Goal: Task Accomplishment & Management: Manage account settings

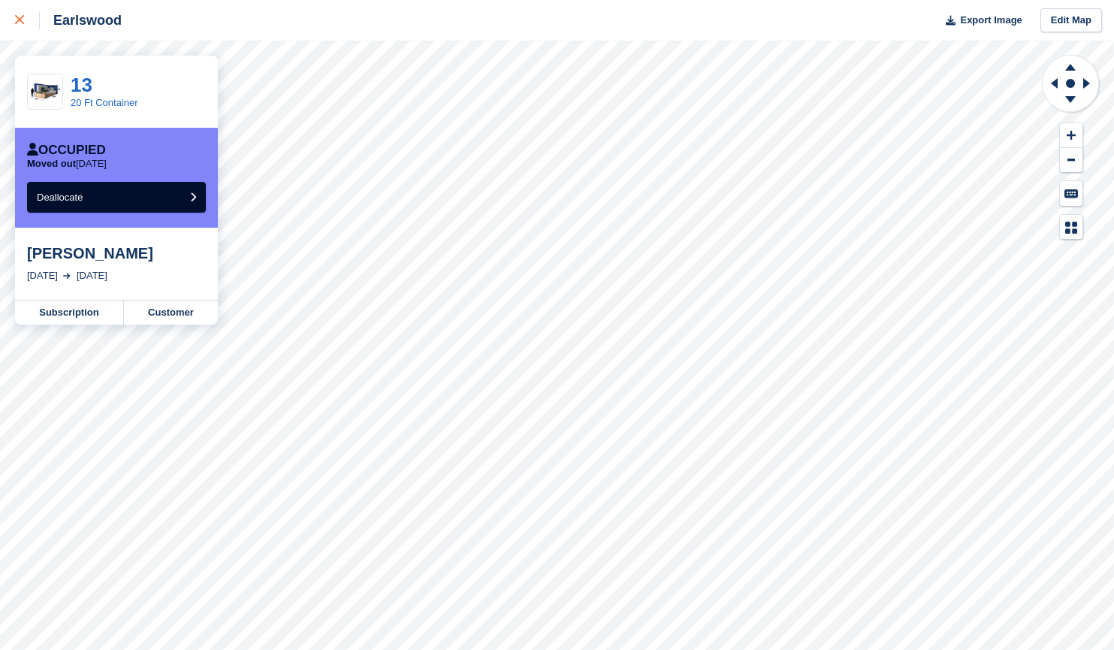
click at [11, 17] on link at bounding box center [20, 20] width 40 height 41
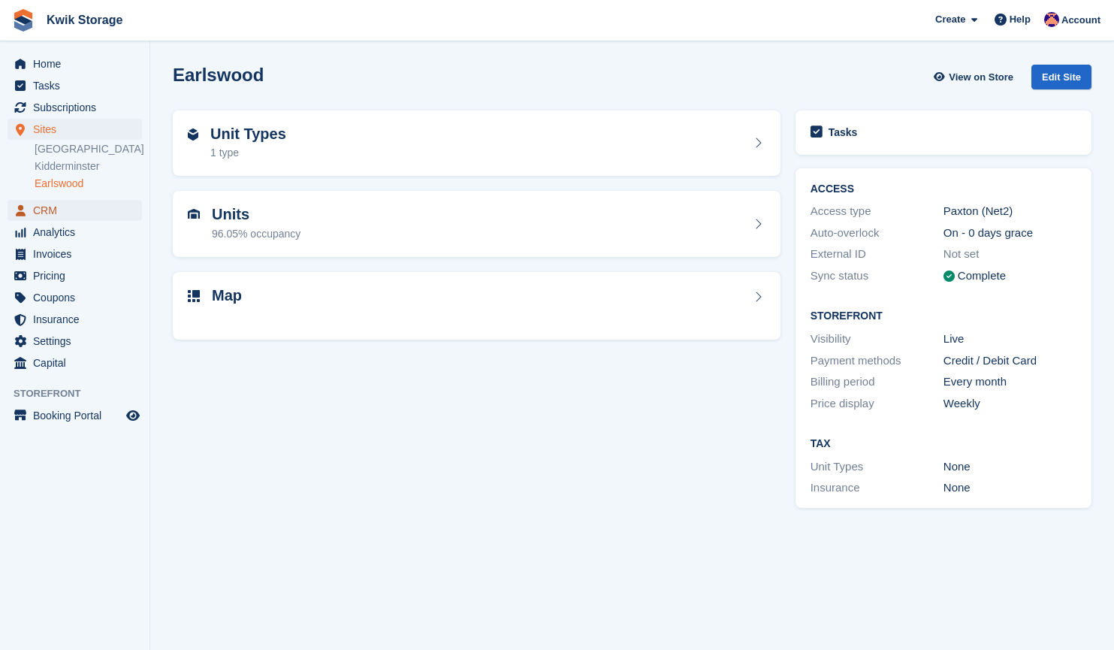
click at [90, 213] on span "CRM" at bounding box center [78, 210] width 90 height 21
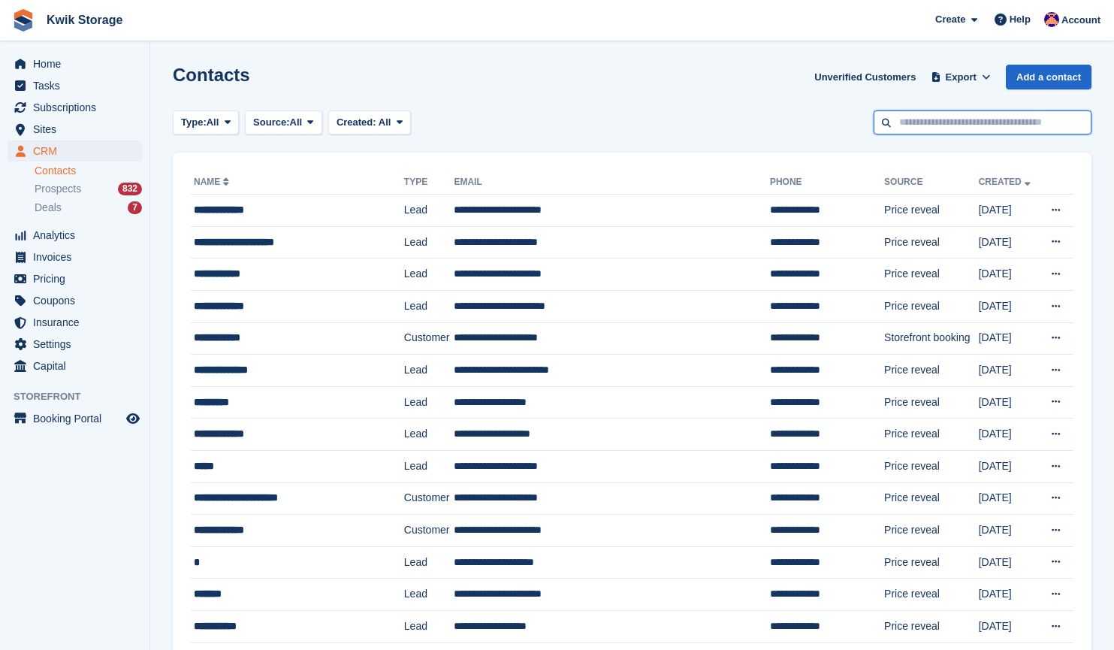
click at [955, 131] on input "text" at bounding box center [982, 122] width 218 height 25
type input "***"
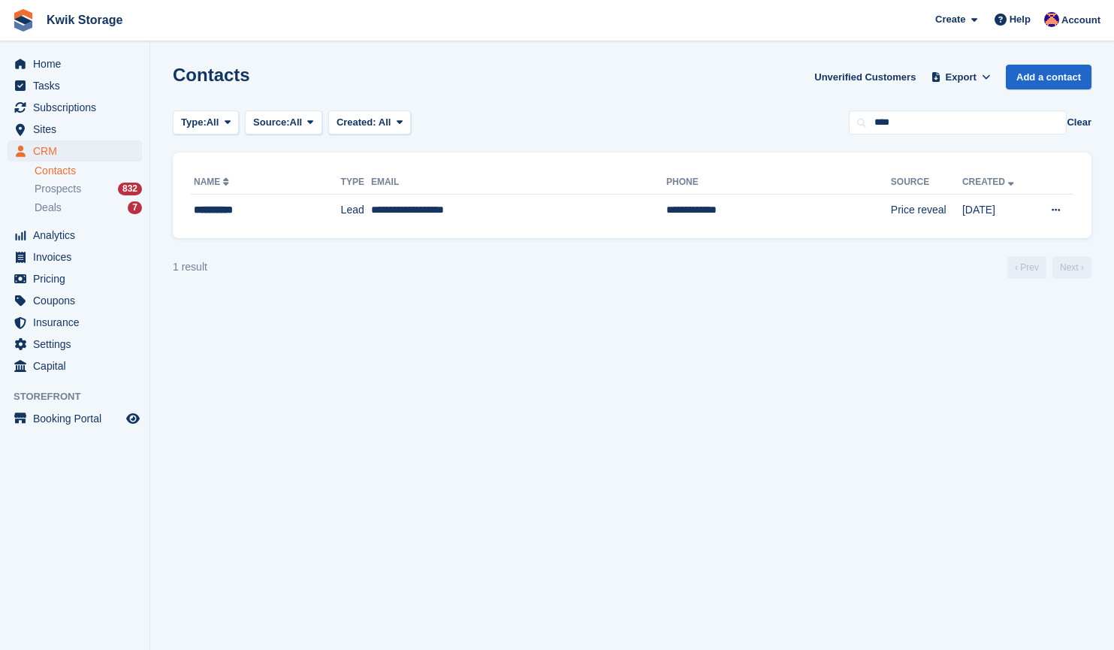
click at [537, 226] on div "**********" at bounding box center [632, 195] width 919 height 86
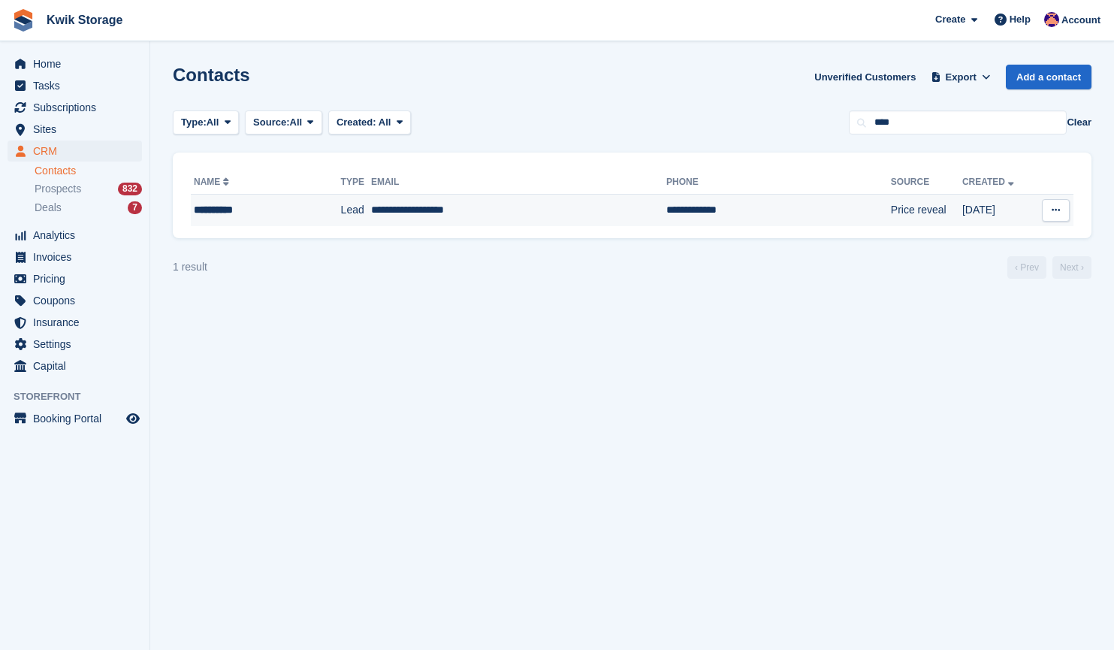
click at [538, 223] on td "**********" at bounding box center [518, 211] width 295 height 32
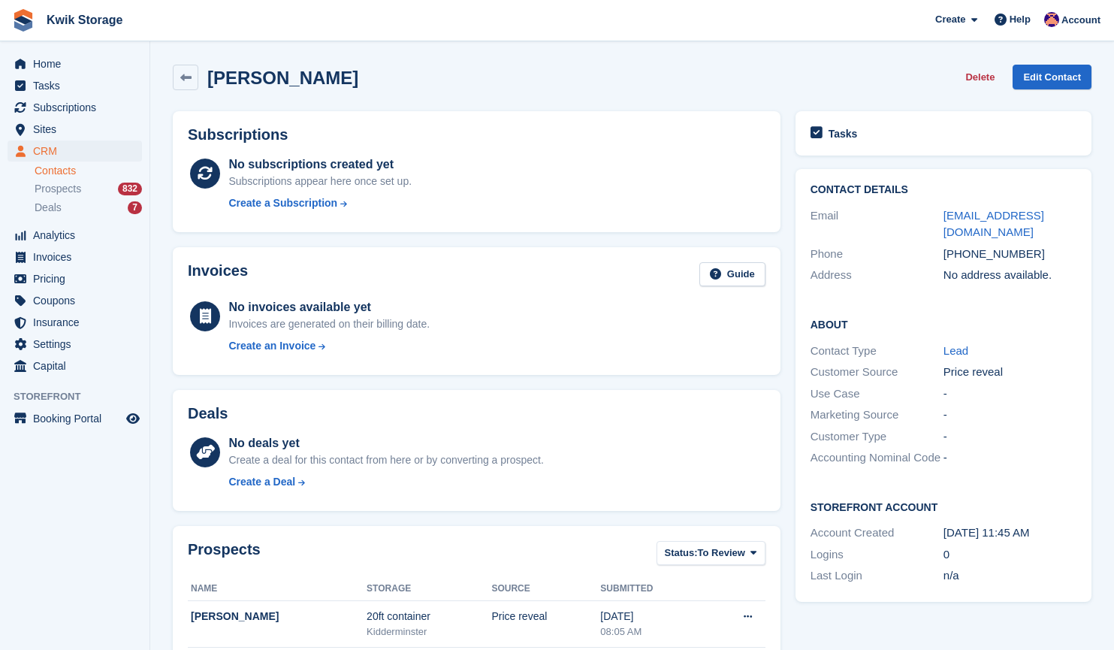
scroll to position [149, 0]
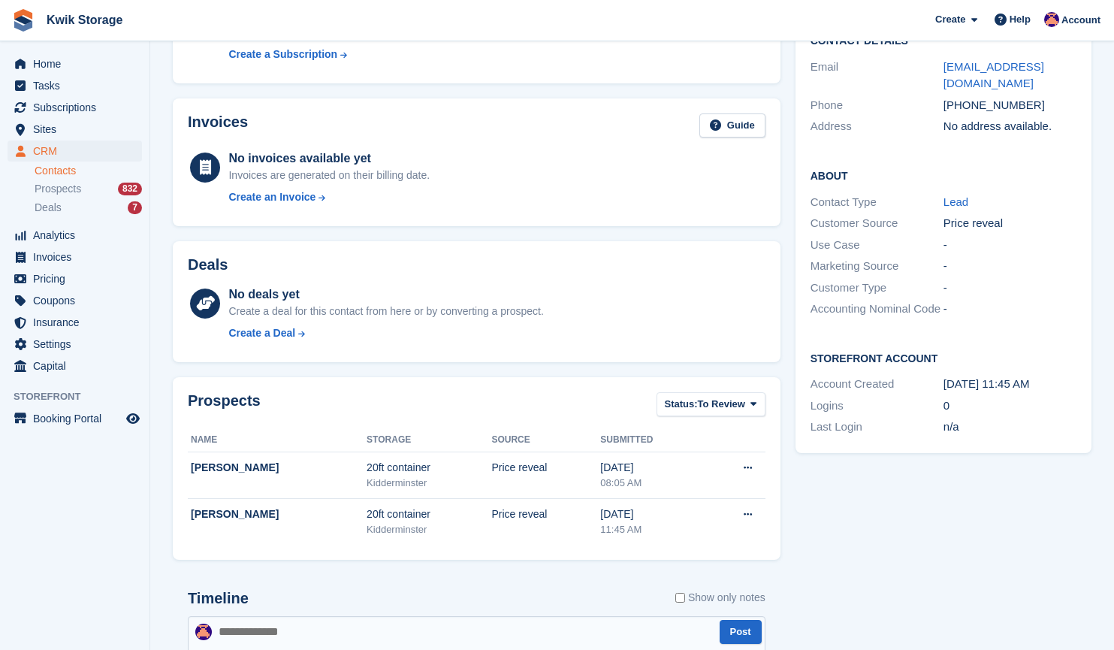
click at [538, 223] on div "Invoices Guide No invoices available yet Invoices are generated on their billin…" at bounding box center [477, 162] width 608 height 128
click at [79, 152] on span "CRM" at bounding box center [78, 150] width 90 height 21
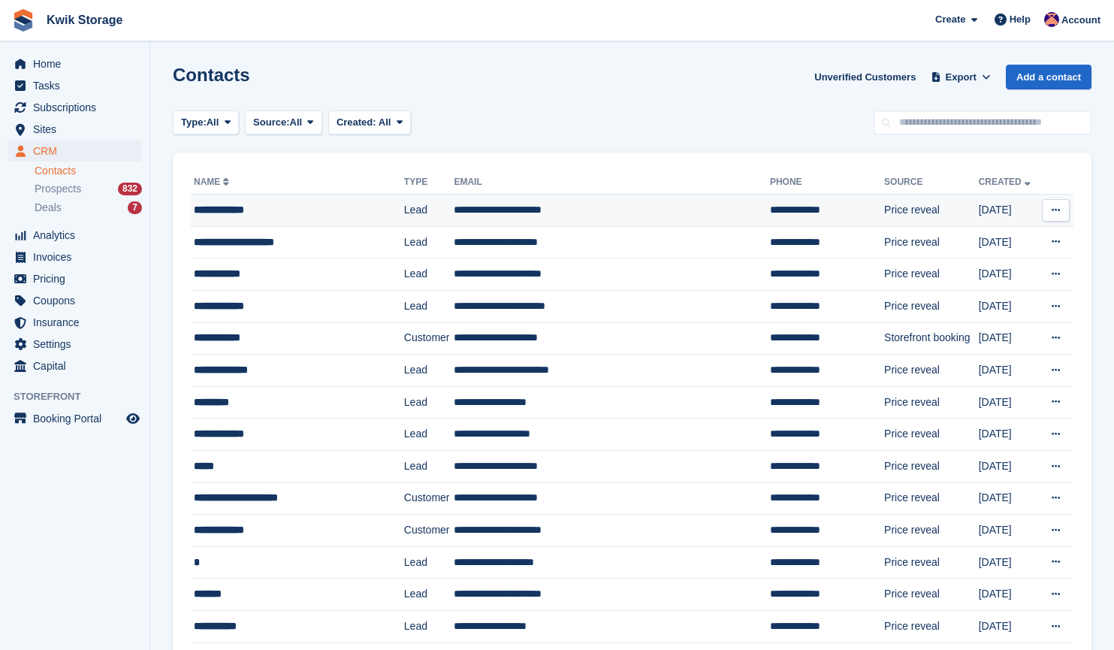
click at [264, 208] on div "**********" at bounding box center [290, 210] width 192 height 16
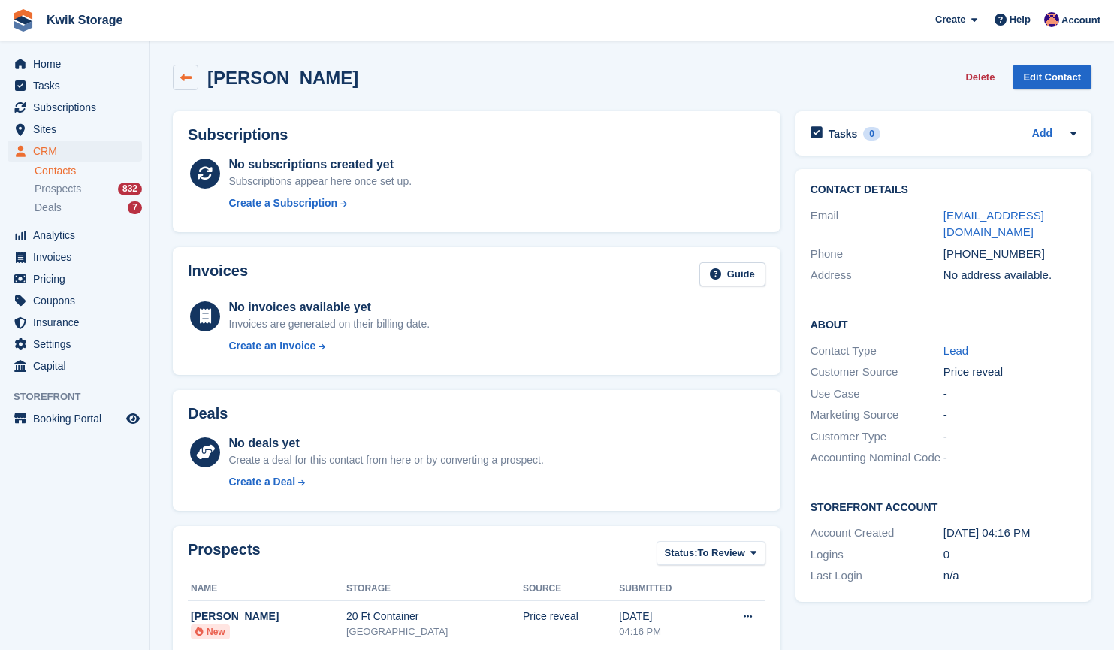
click at [176, 80] on link at bounding box center [186, 78] width 26 height 26
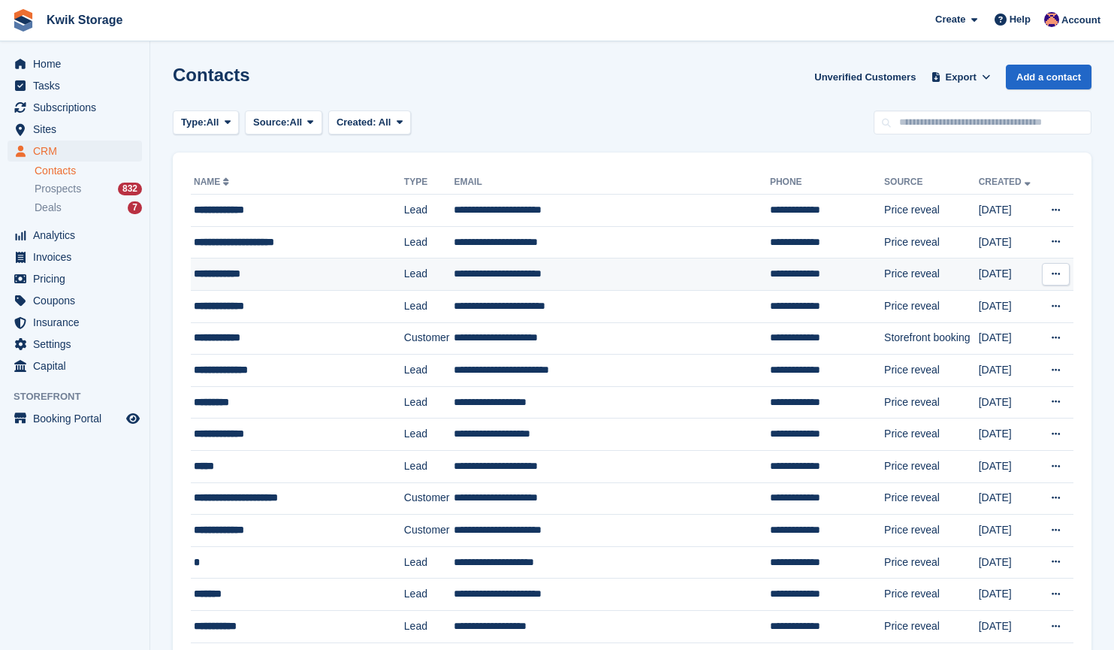
click at [291, 275] on div "**********" at bounding box center [290, 274] width 192 height 16
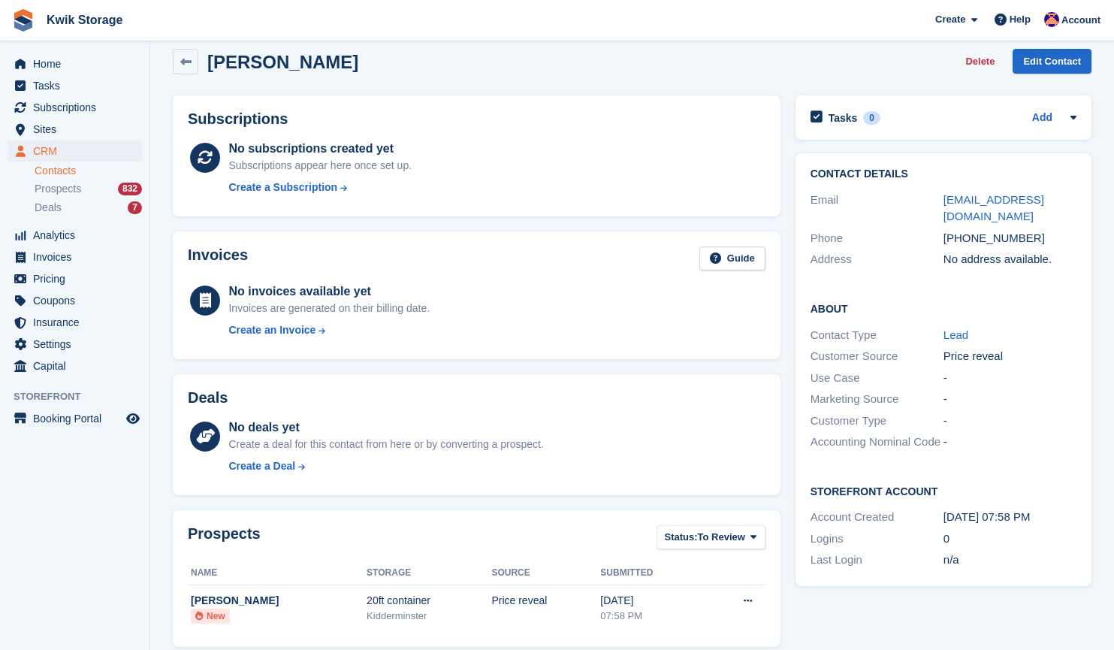
scroll to position [15, 0]
click at [972, 61] on button "Delete" at bounding box center [979, 62] width 41 height 25
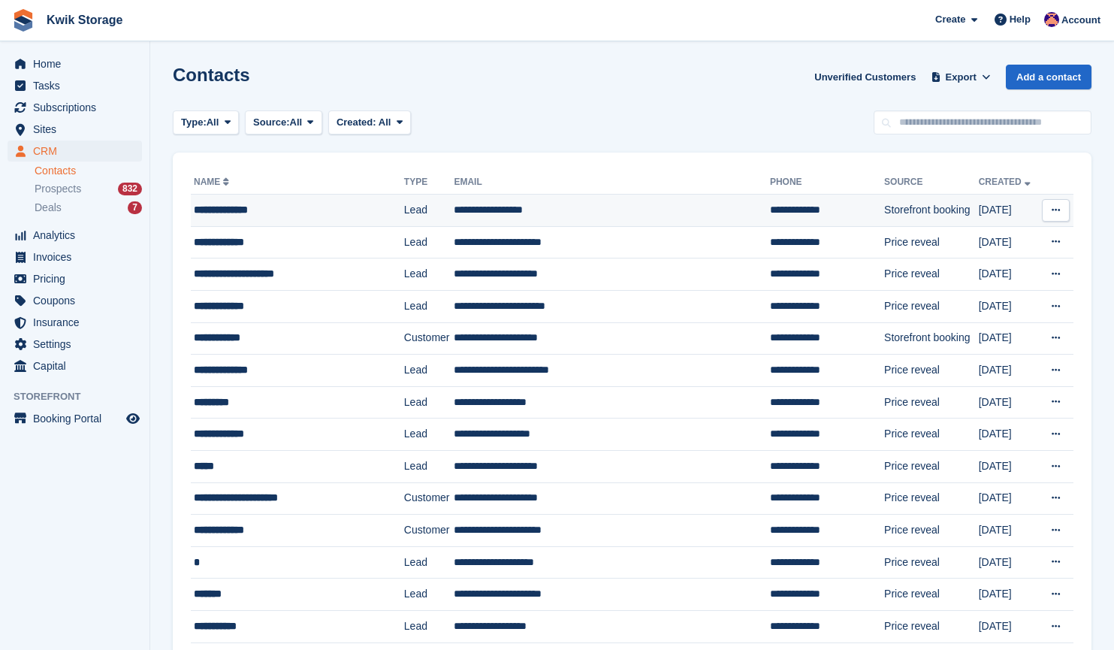
click at [278, 203] on div "**********" at bounding box center [290, 210] width 192 height 16
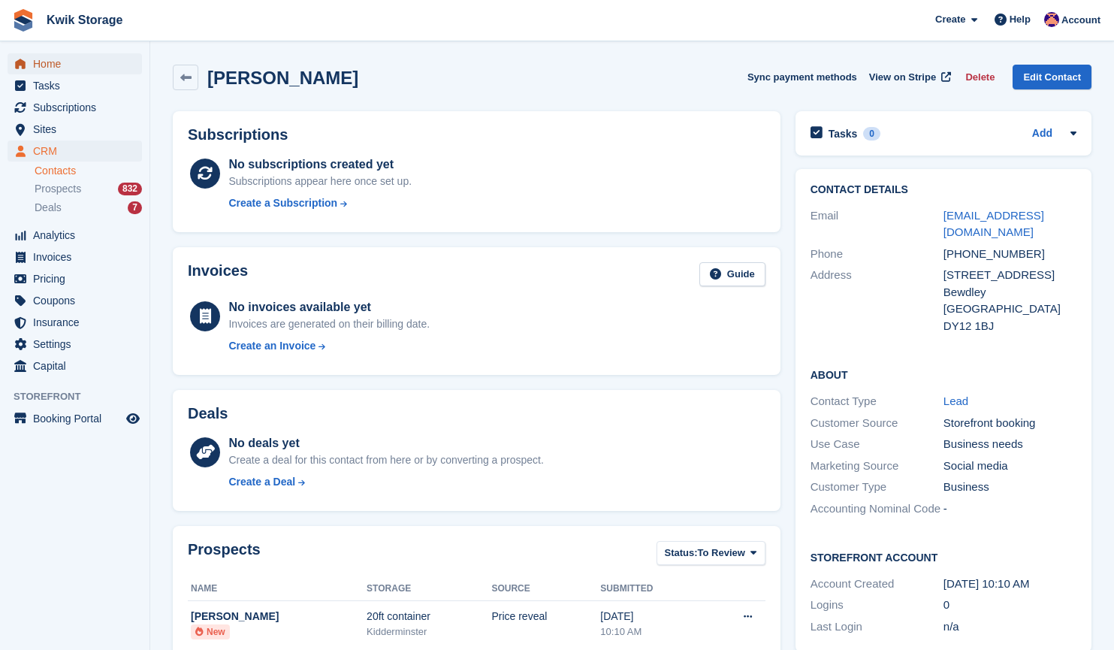
click at [71, 67] on span "Home" at bounding box center [78, 63] width 90 height 21
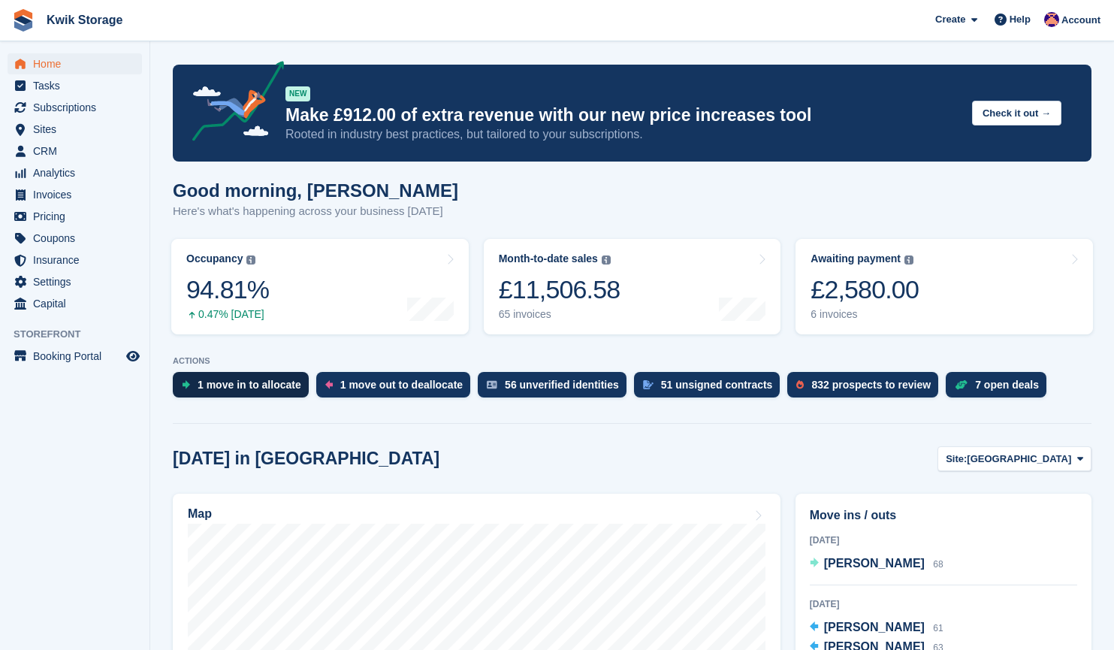
click at [239, 373] on link "1 move in to allocate" at bounding box center [244, 388] width 143 height 33
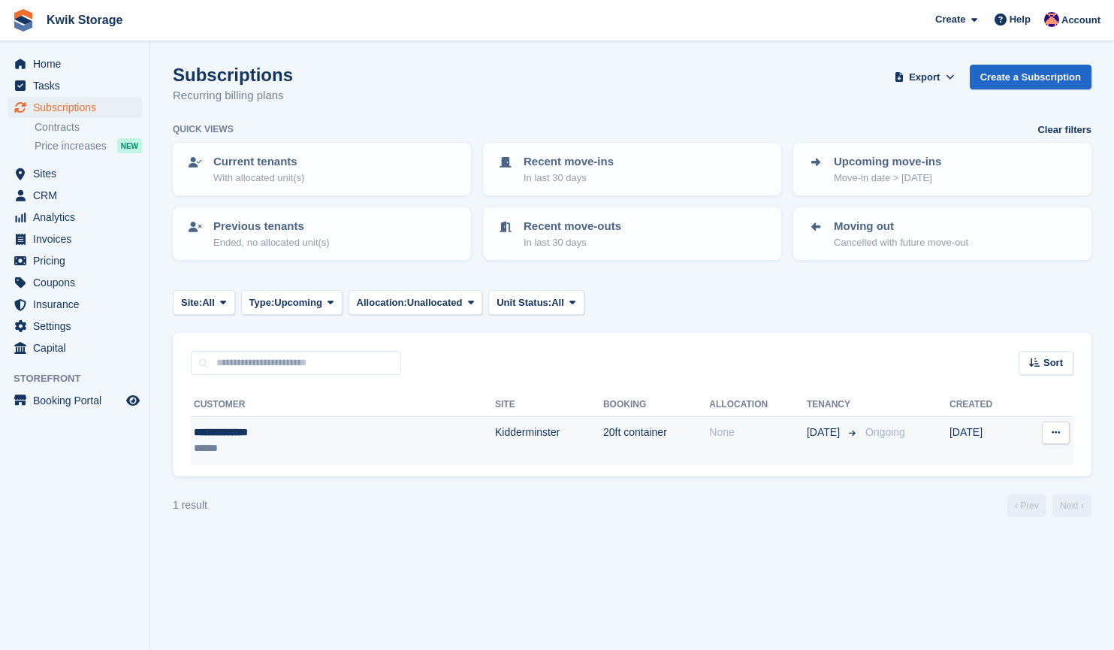
click at [333, 439] on div "**********" at bounding box center [284, 432] width 180 height 16
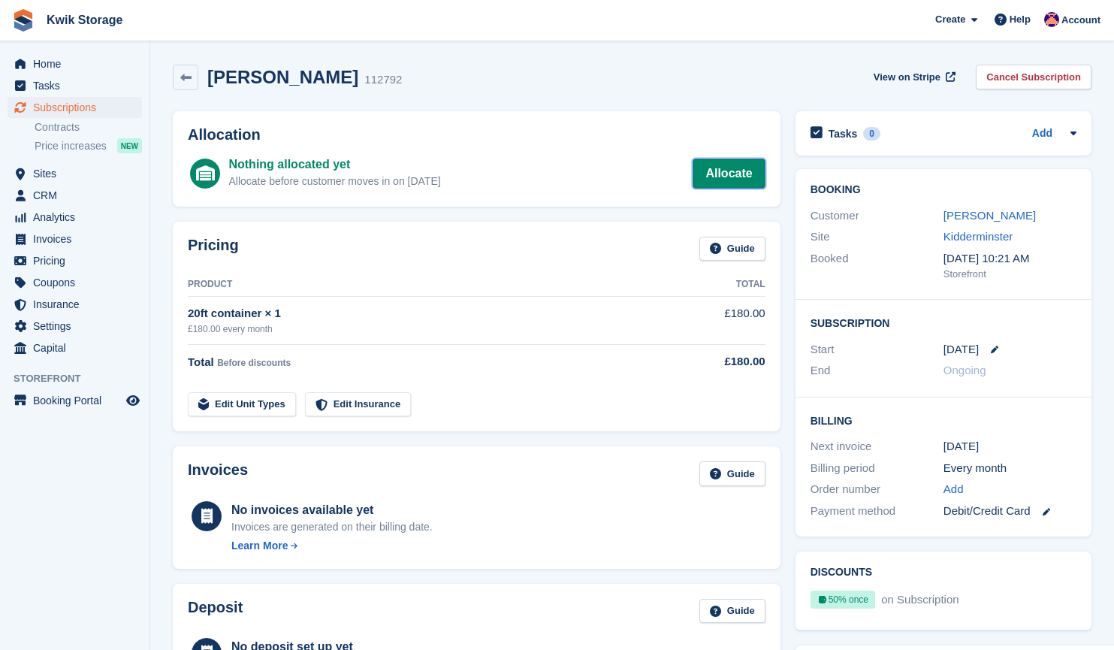
click at [729, 169] on link "Allocate" at bounding box center [728, 173] width 72 height 30
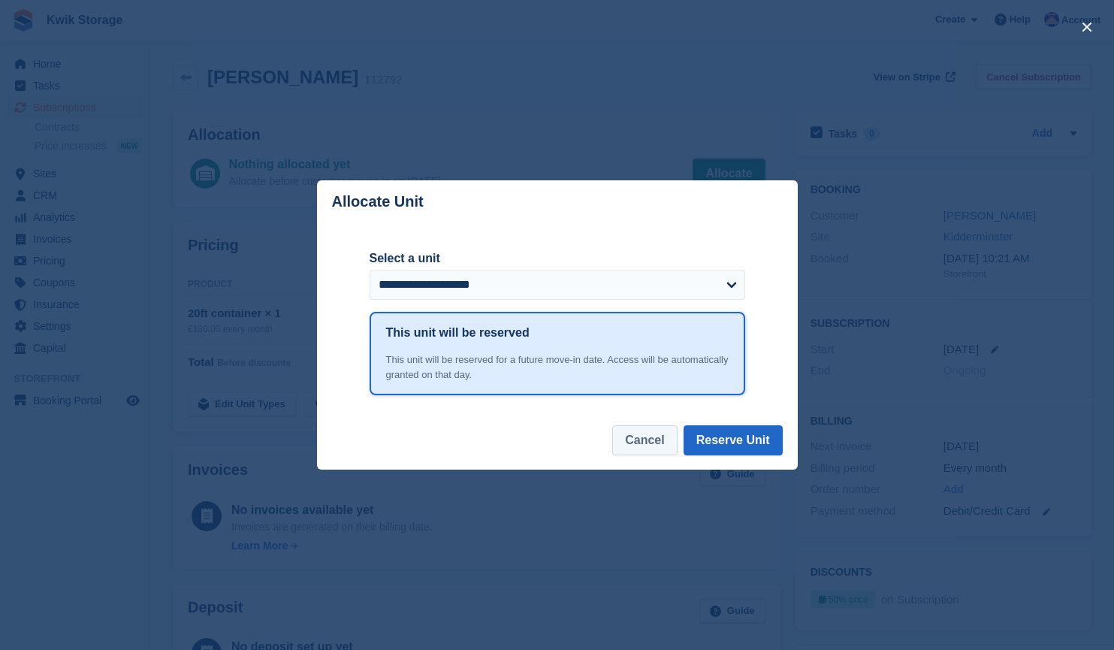
click at [641, 441] on button "Cancel" at bounding box center [644, 440] width 65 height 30
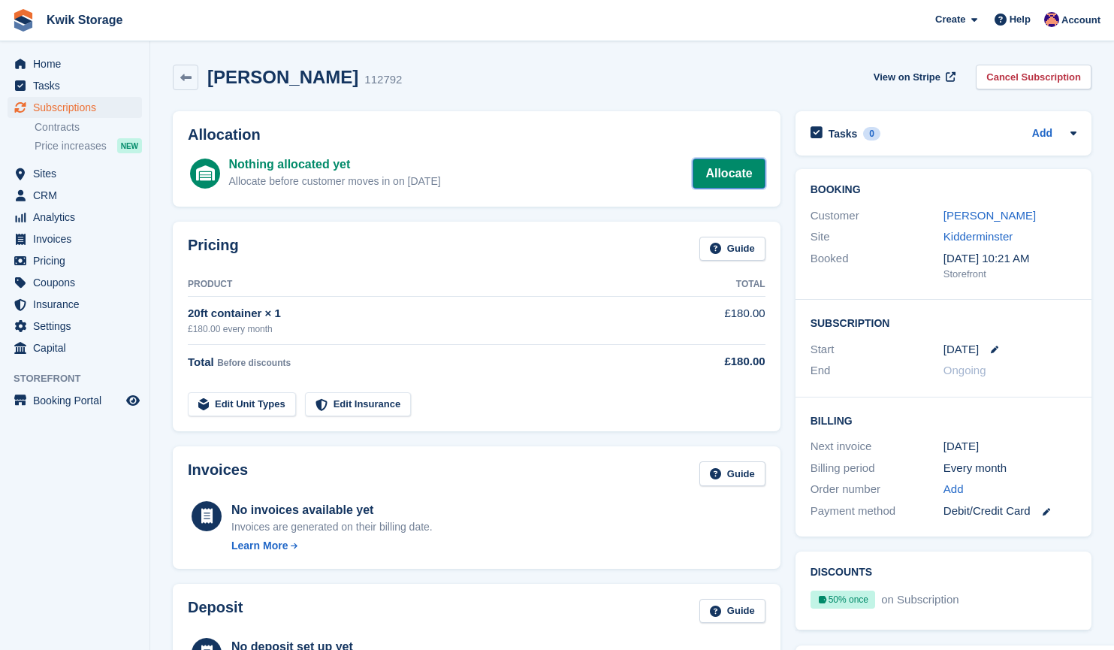
click at [716, 176] on link "Allocate" at bounding box center [728, 173] width 72 height 30
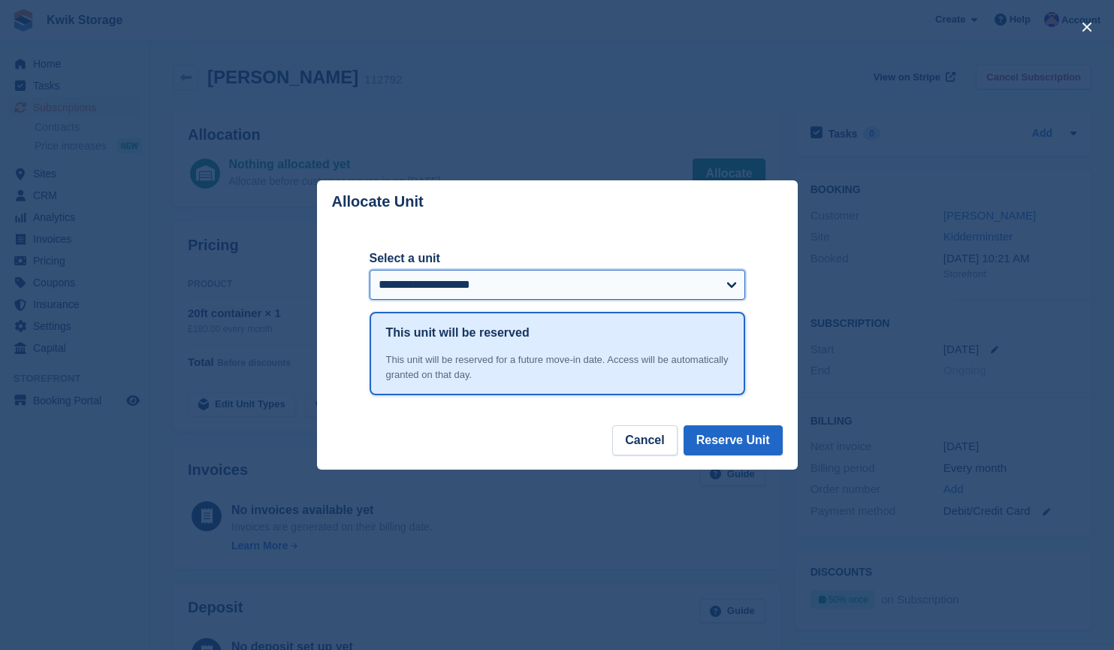
click at [605, 275] on select "**********" at bounding box center [558, 285] width 376 height 30
click at [370, 270] on select "**********" at bounding box center [558, 285] width 376 height 30
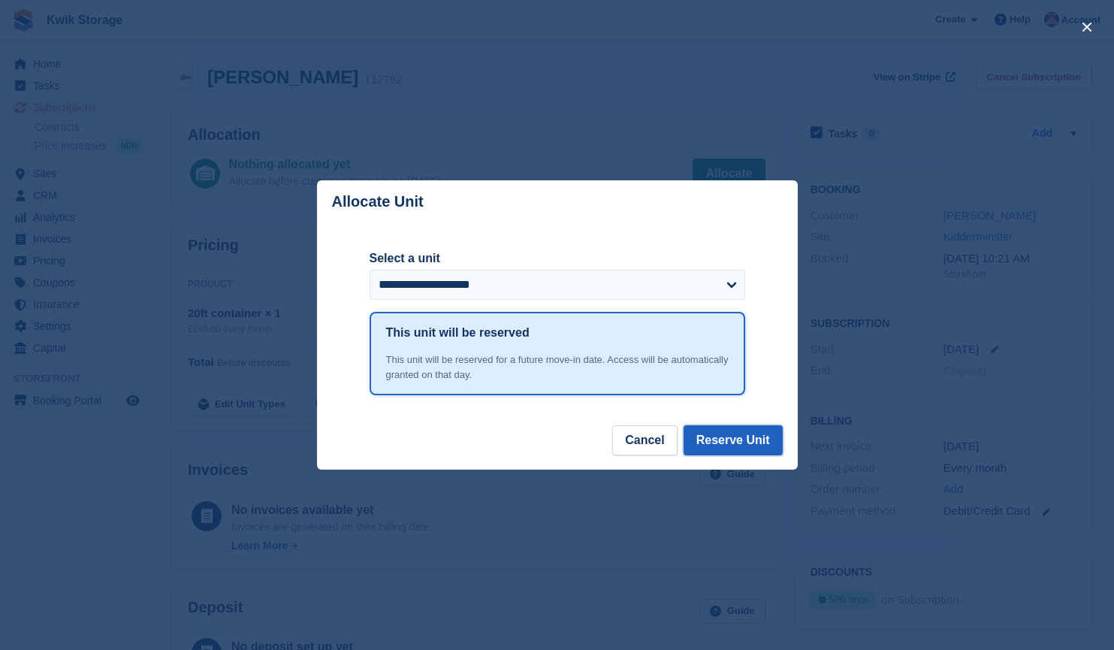
click at [724, 444] on button "Reserve Unit" at bounding box center [732, 440] width 99 height 30
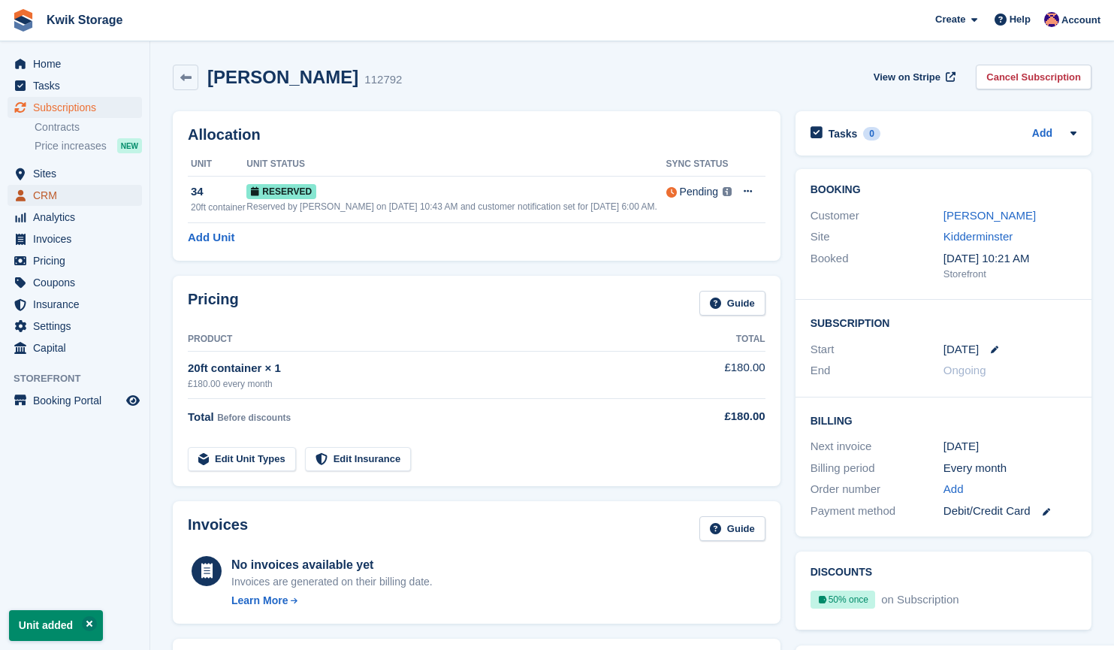
click at [75, 200] on span "CRM" at bounding box center [78, 195] width 90 height 21
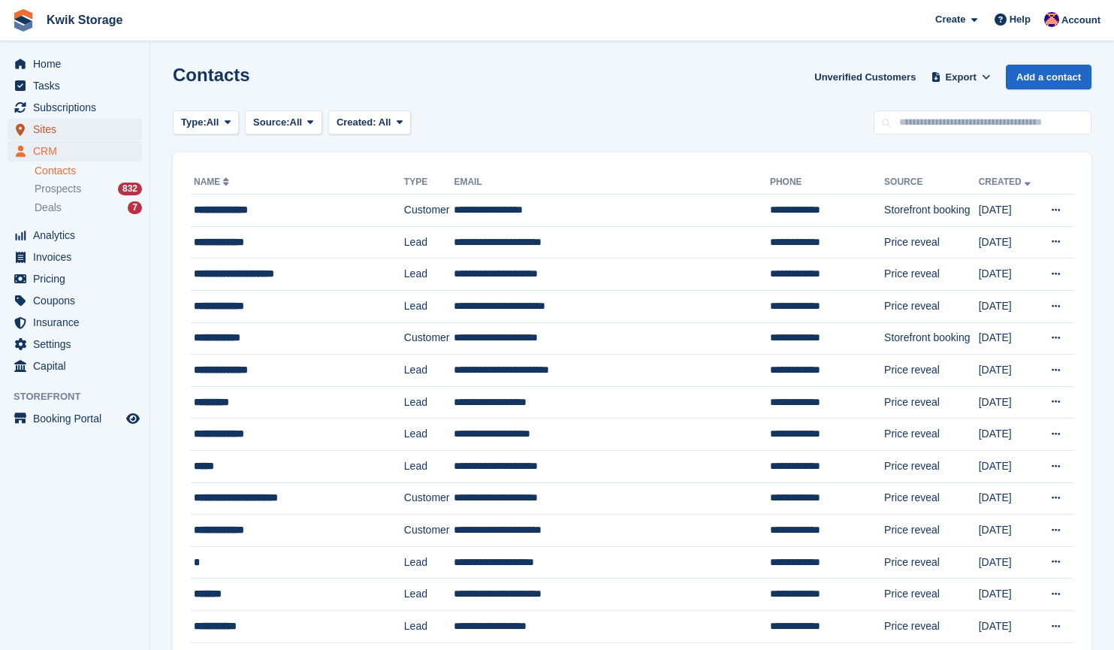
click at [89, 130] on span "Sites" at bounding box center [78, 129] width 90 height 21
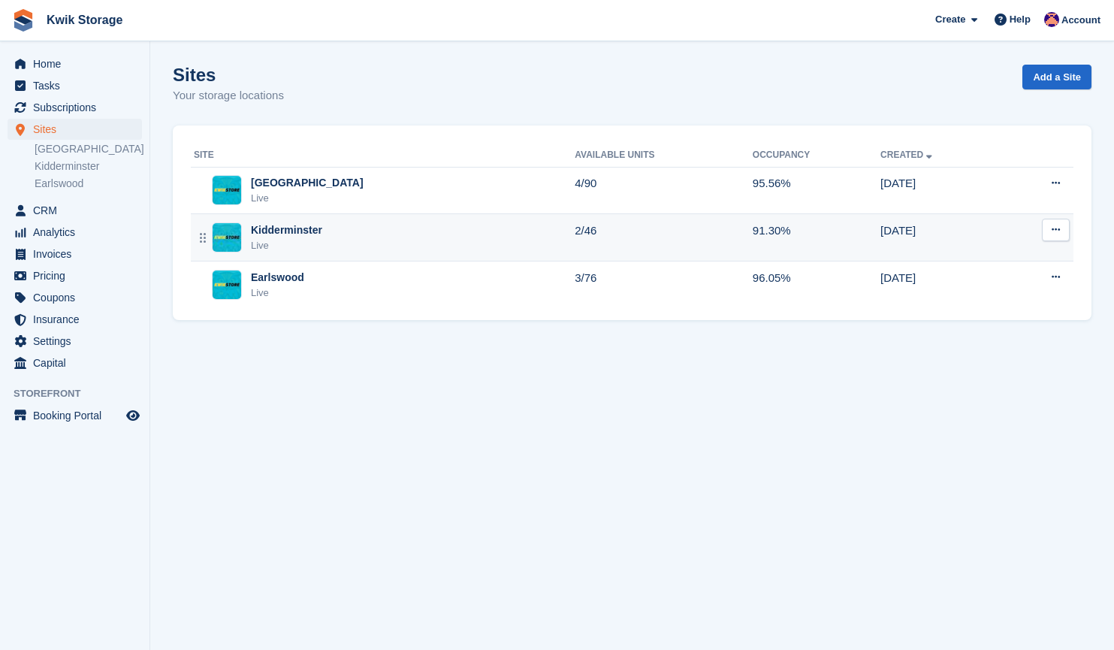
click at [365, 251] on div "Kidderminster Live" at bounding box center [384, 237] width 381 height 31
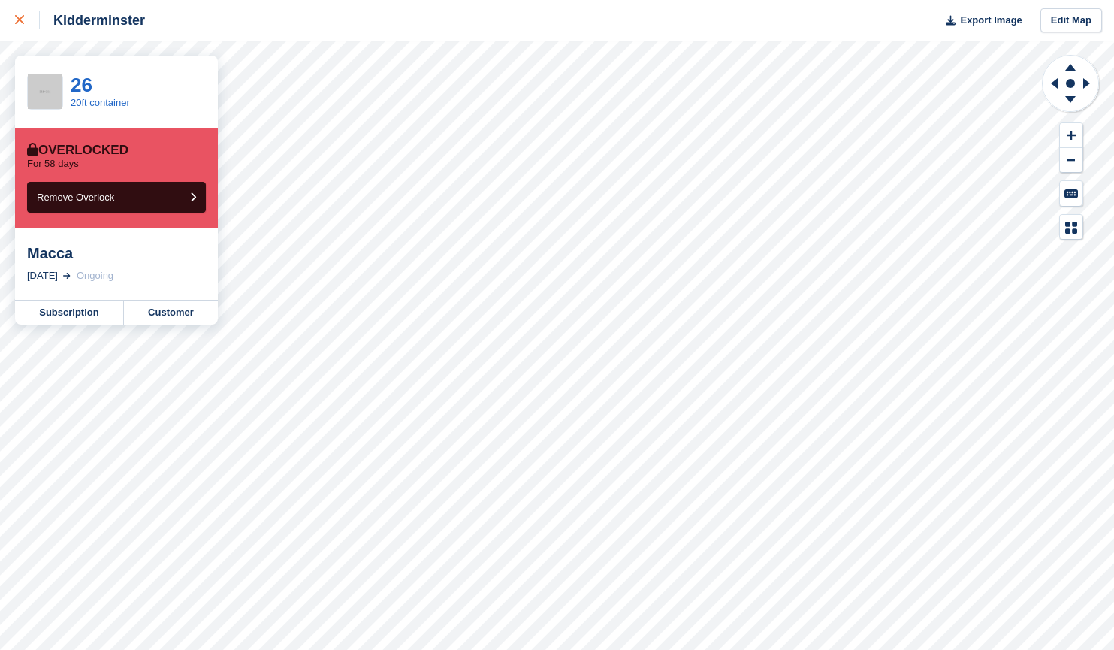
click at [21, 39] on link at bounding box center [20, 20] width 40 height 41
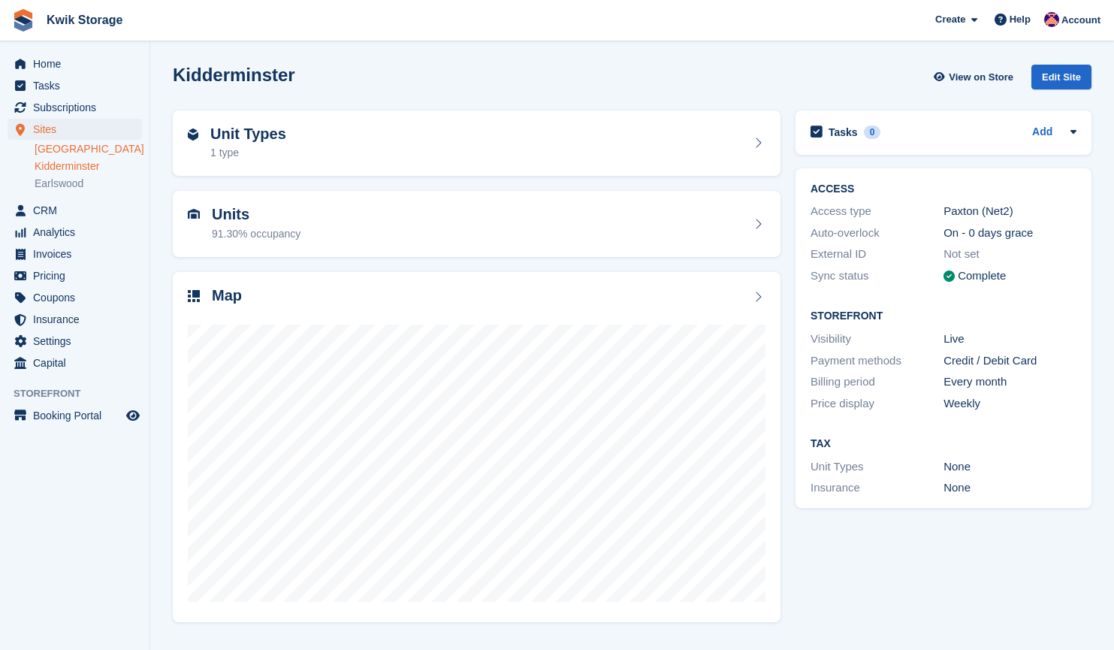
click at [84, 145] on link "[GEOGRAPHIC_DATA]" at bounding box center [88, 149] width 107 height 14
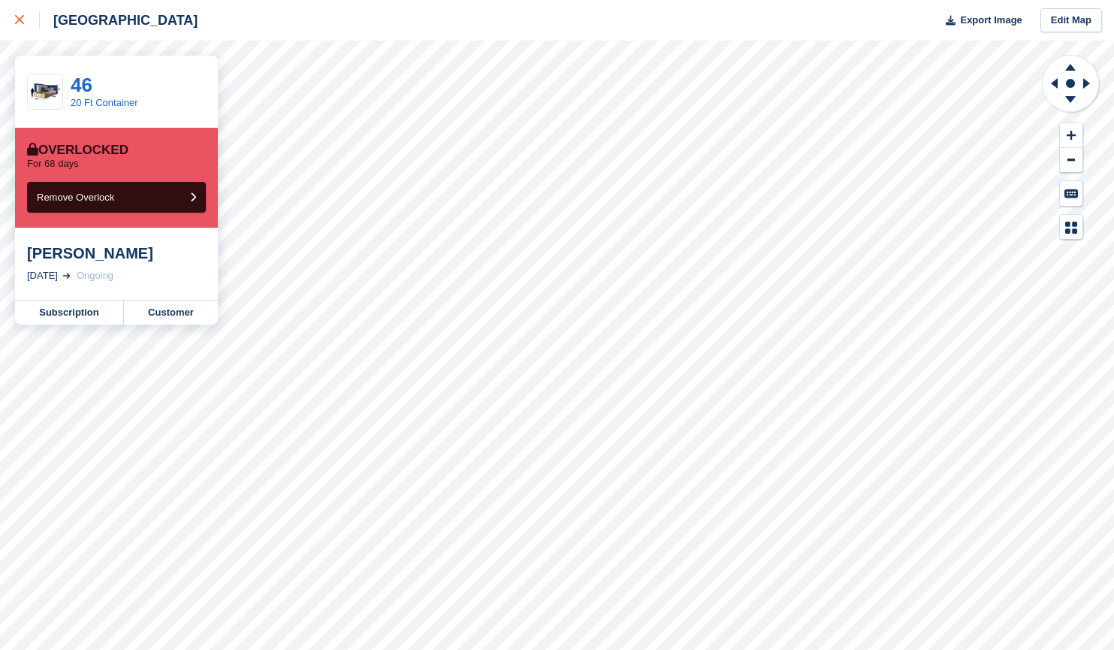
click at [13, 18] on link at bounding box center [20, 20] width 40 height 41
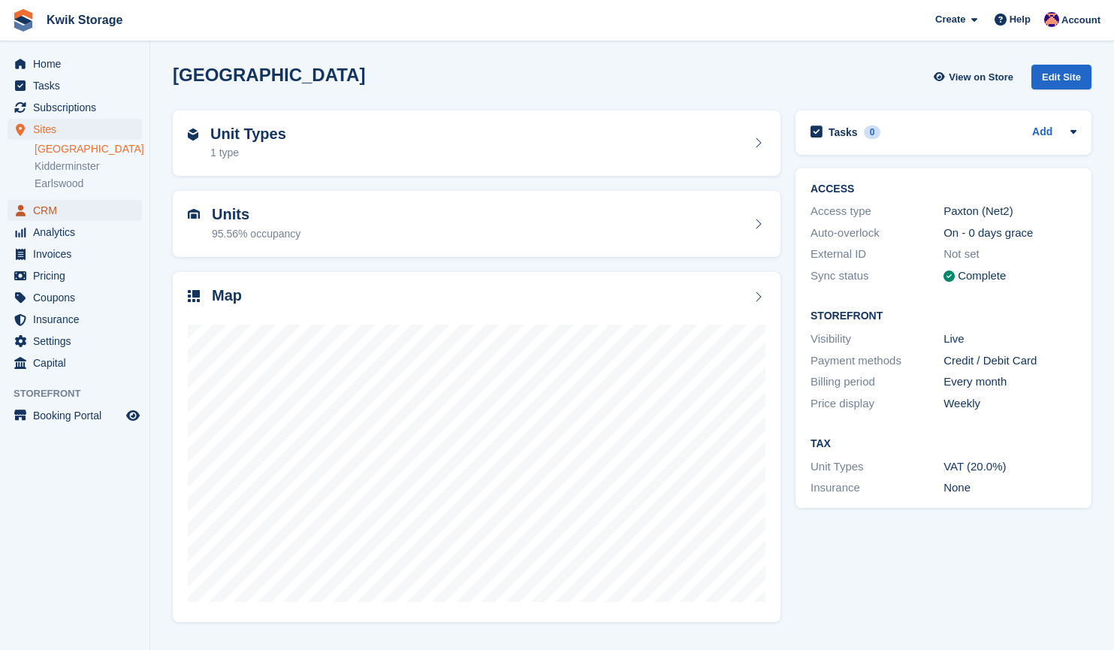
click at [55, 206] on span "CRM" at bounding box center [78, 210] width 90 height 21
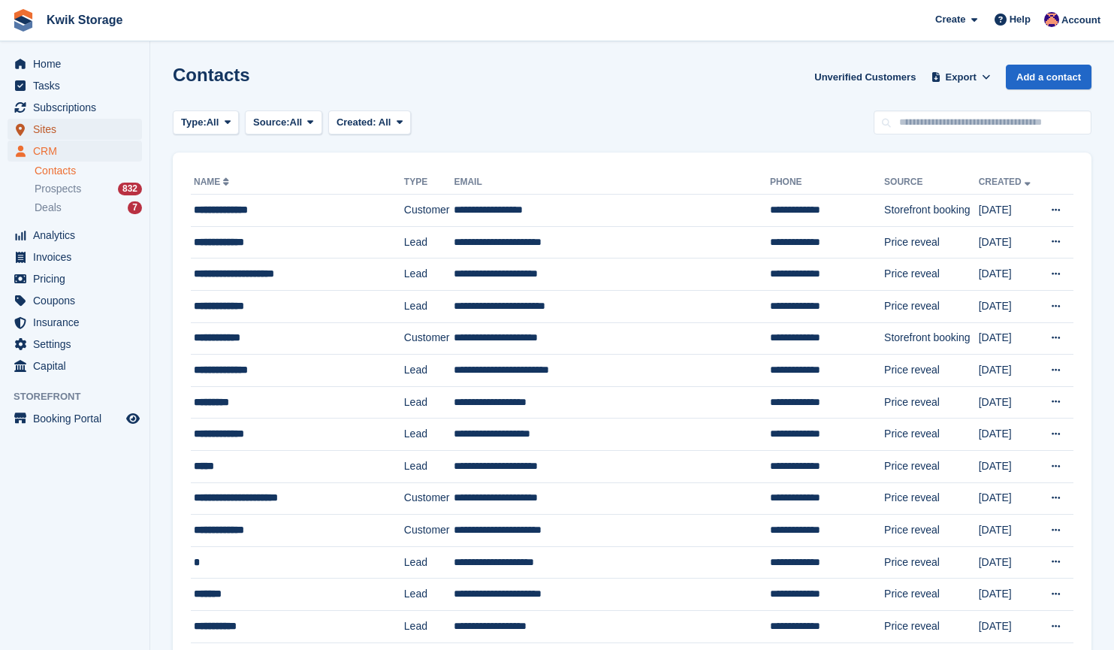
click at [87, 134] on span "Sites" at bounding box center [78, 129] width 90 height 21
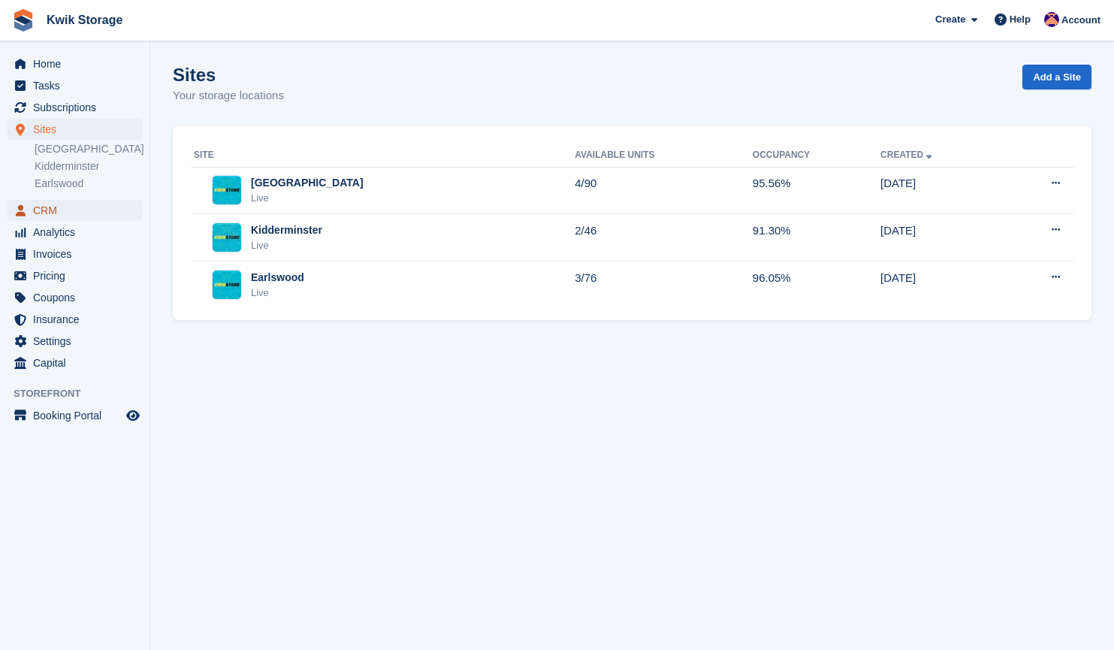
click at [26, 219] on span "menu" at bounding box center [20, 210] width 18 height 18
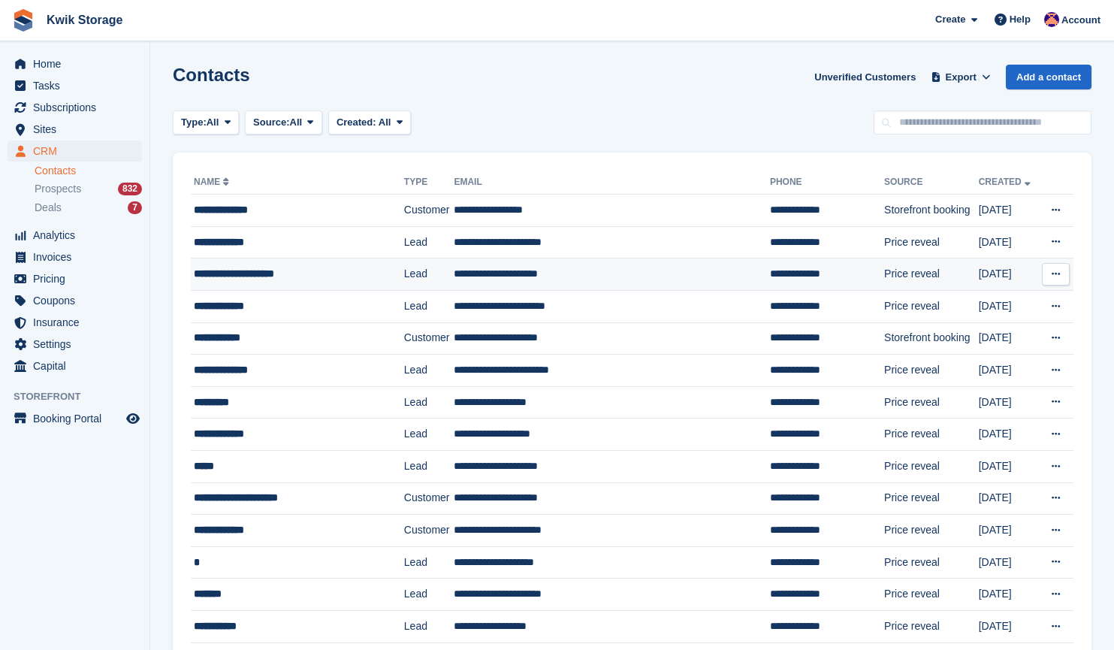
click at [298, 282] on div "**********" at bounding box center [290, 274] width 192 height 16
click at [1051, 275] on button at bounding box center [1056, 274] width 28 height 23
click at [961, 333] on p "Delete contact" at bounding box center [997, 336] width 131 height 20
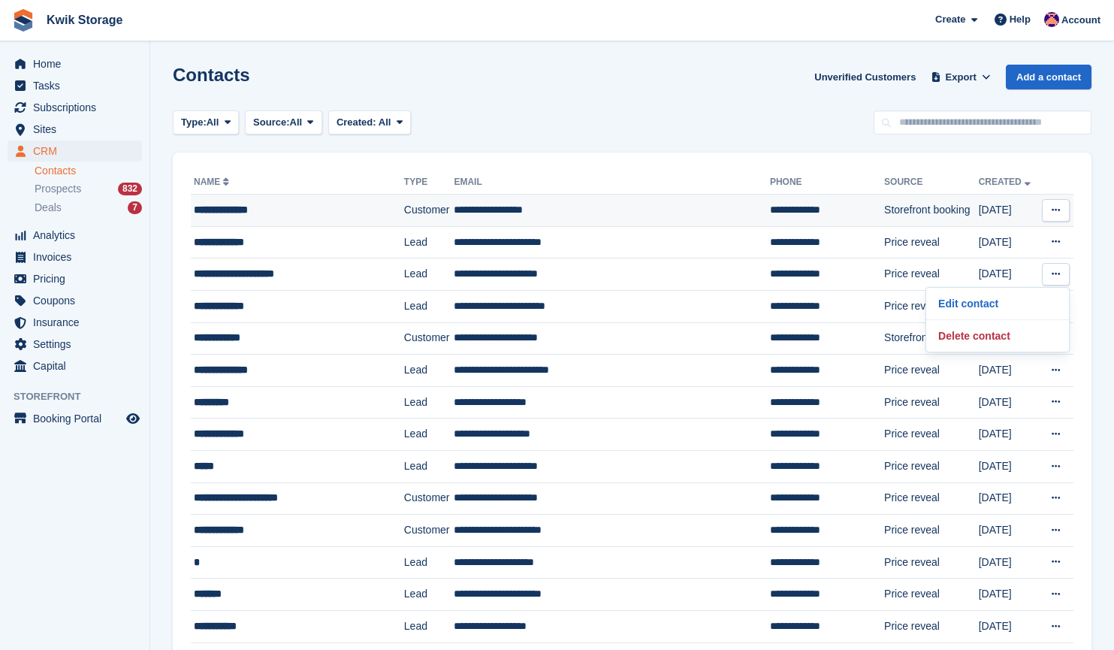
click at [338, 215] on div "**********" at bounding box center [290, 210] width 192 height 16
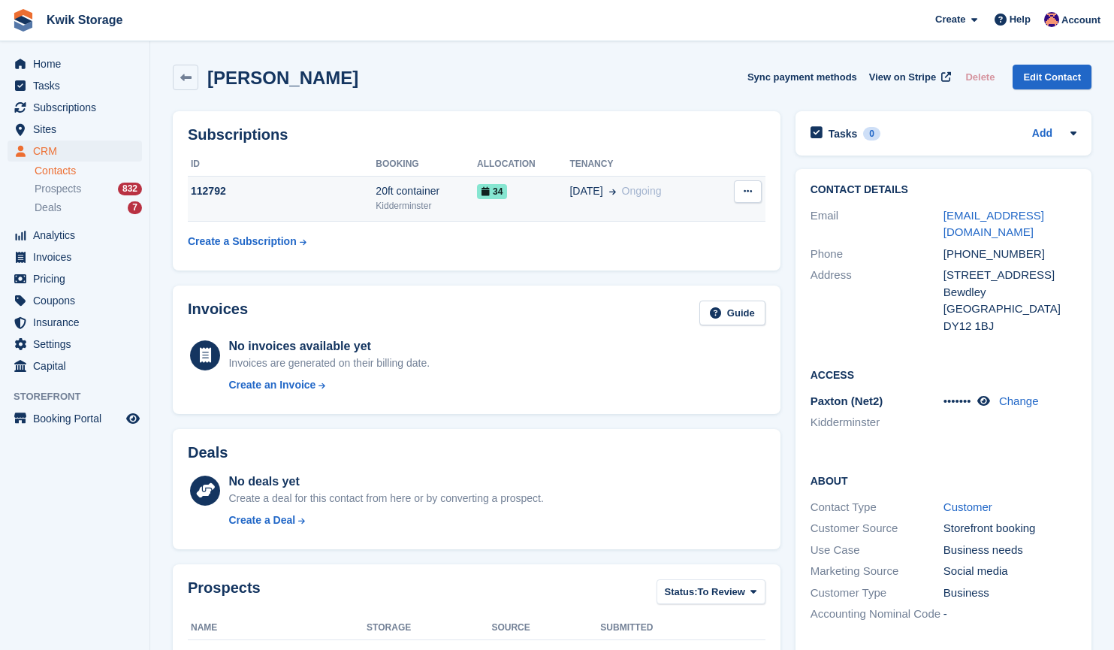
click at [376, 195] on div "20ft container" at bounding box center [426, 191] width 101 height 16
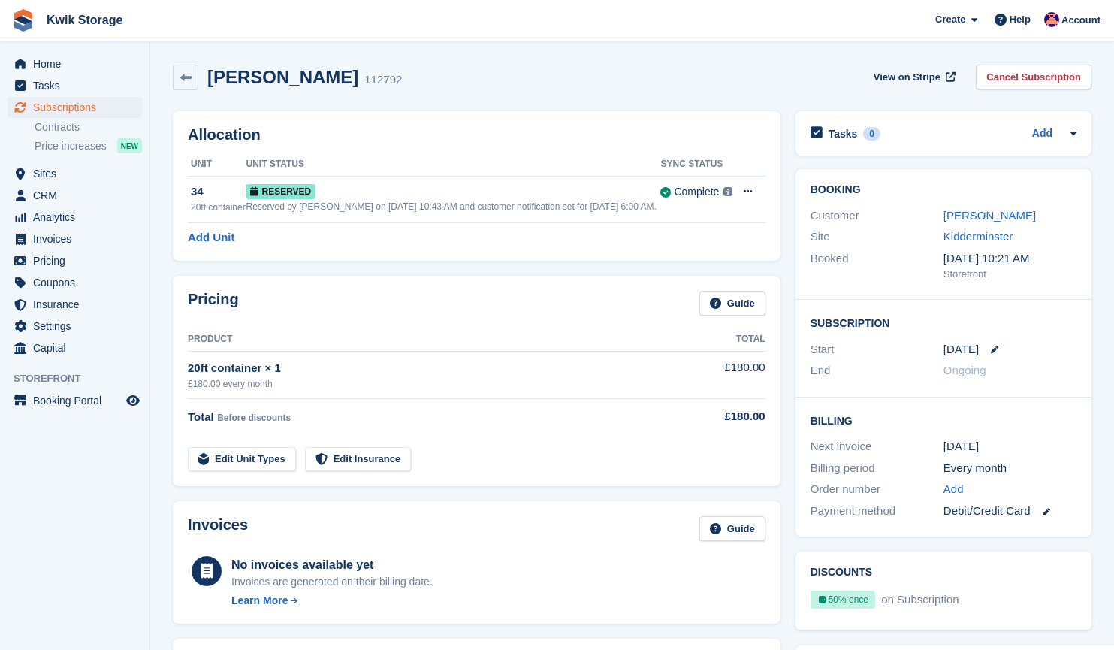
scroll to position [1, 0]
click at [63, 59] on span "Home" at bounding box center [78, 63] width 90 height 21
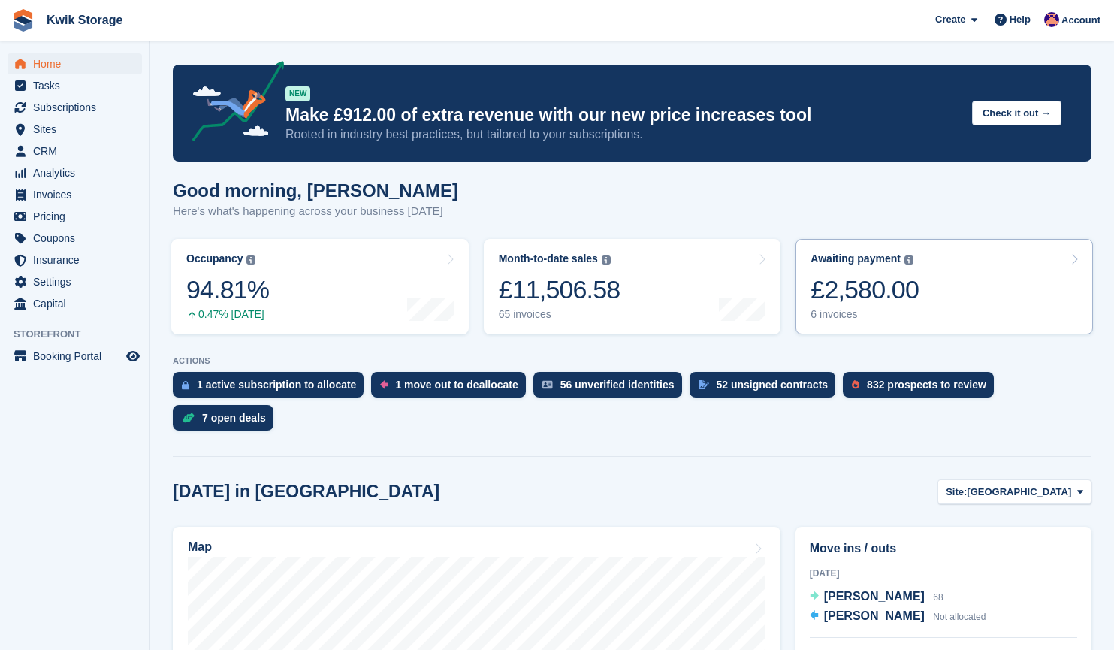
click at [923, 291] on link "Awaiting payment The total outstanding balance on all open invoices. £2,580.00 …" at bounding box center [943, 286] width 297 height 95
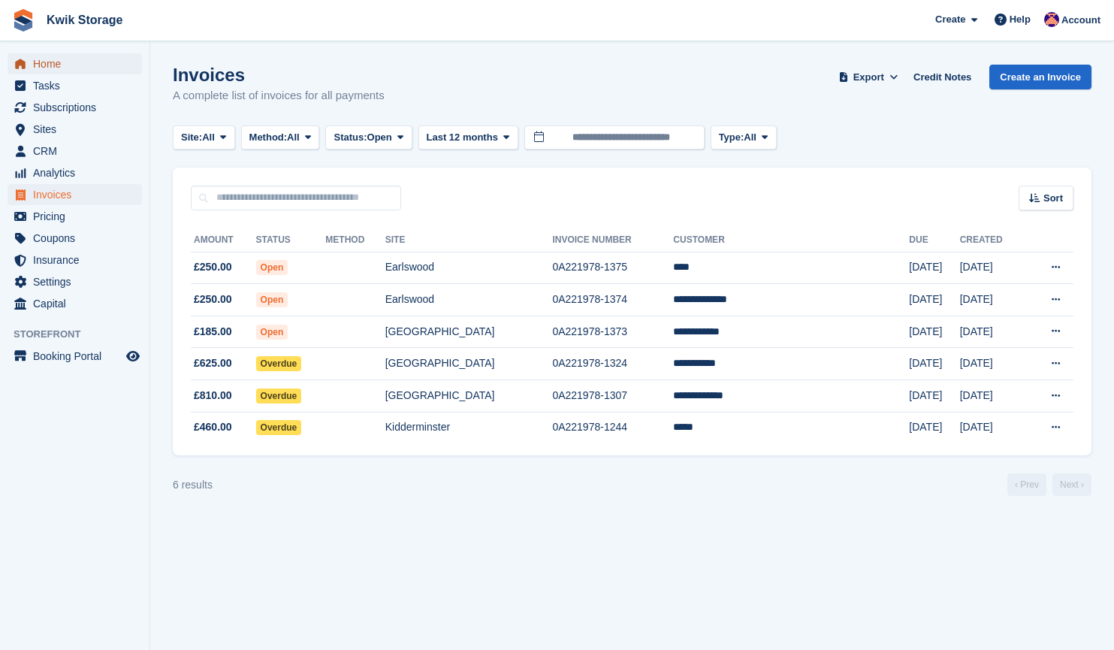
click at [91, 62] on span "Home" at bounding box center [78, 63] width 90 height 21
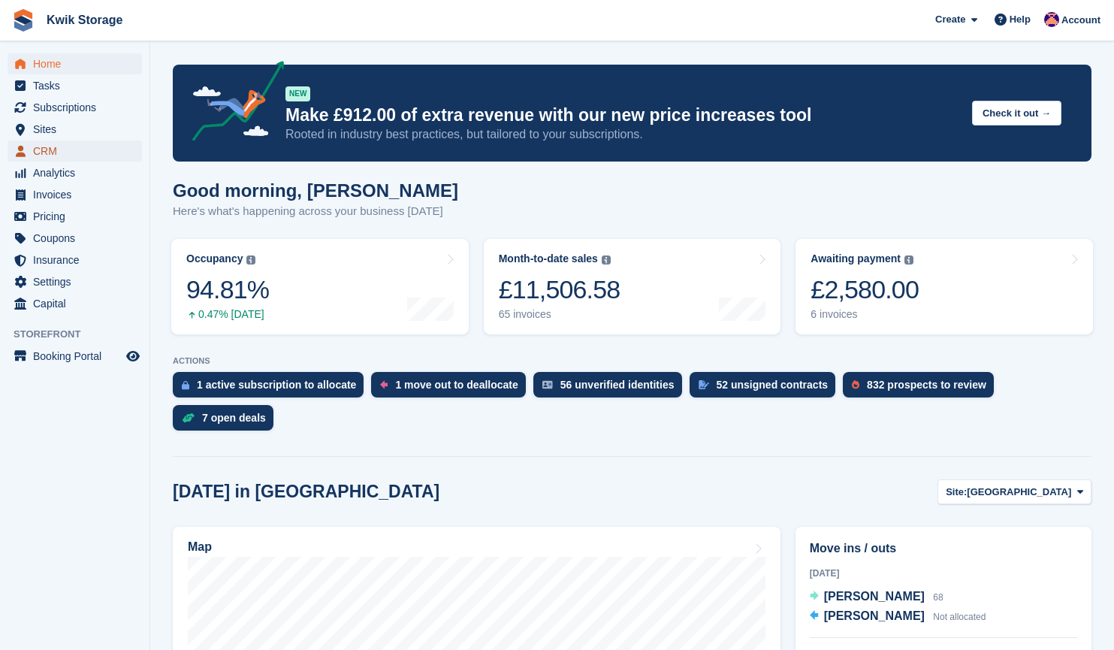
click at [70, 148] on span "CRM" at bounding box center [78, 150] width 90 height 21
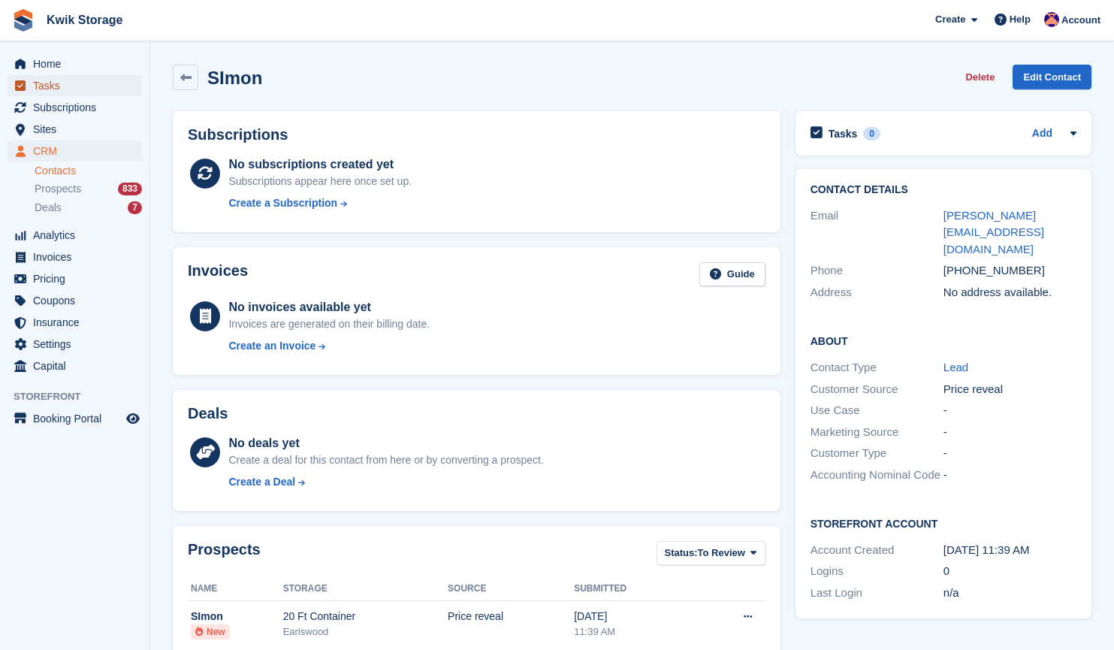
click at [105, 76] on span "Tasks" at bounding box center [78, 85] width 90 height 21
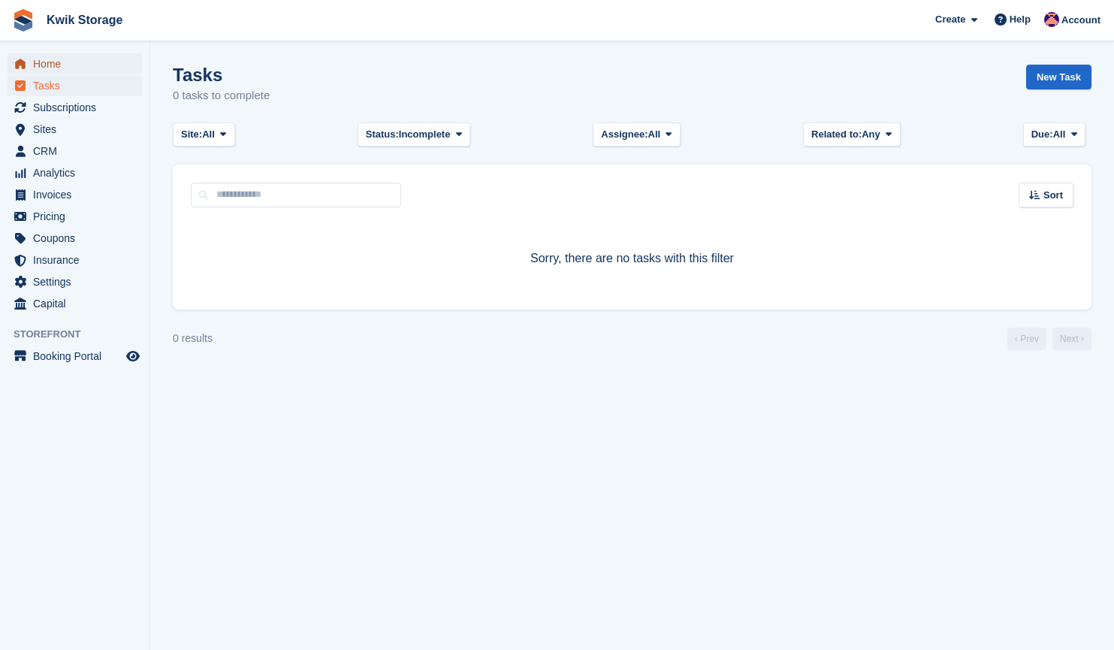
click at [90, 59] on span "Home" at bounding box center [78, 63] width 90 height 21
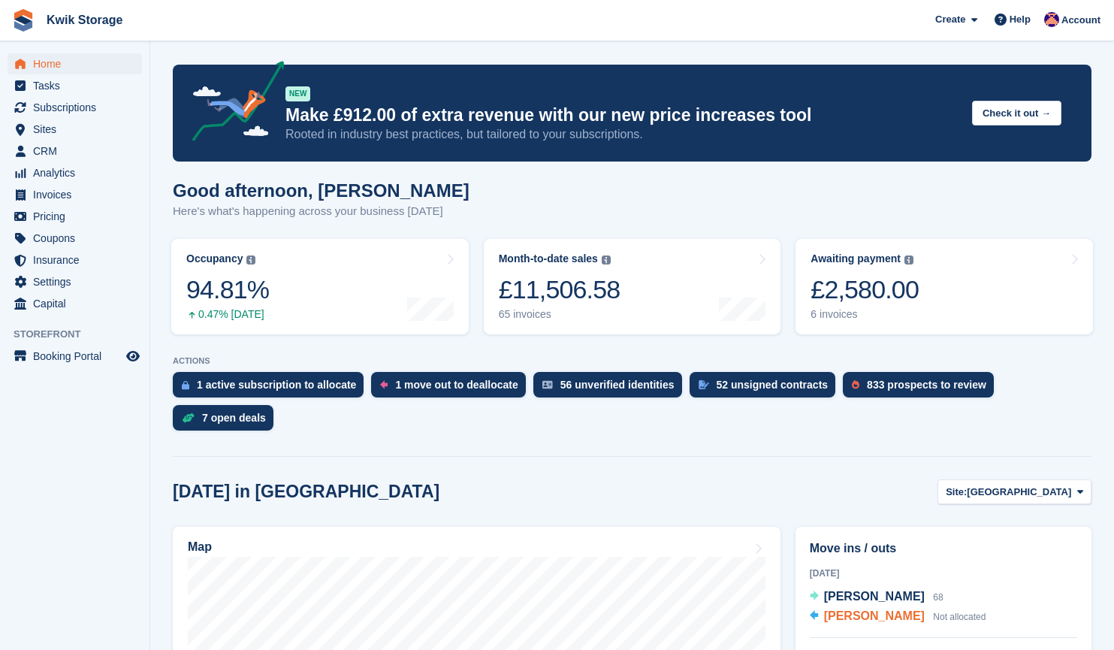
click at [869, 609] on span "Ovais Khan" at bounding box center [874, 615] width 101 height 13
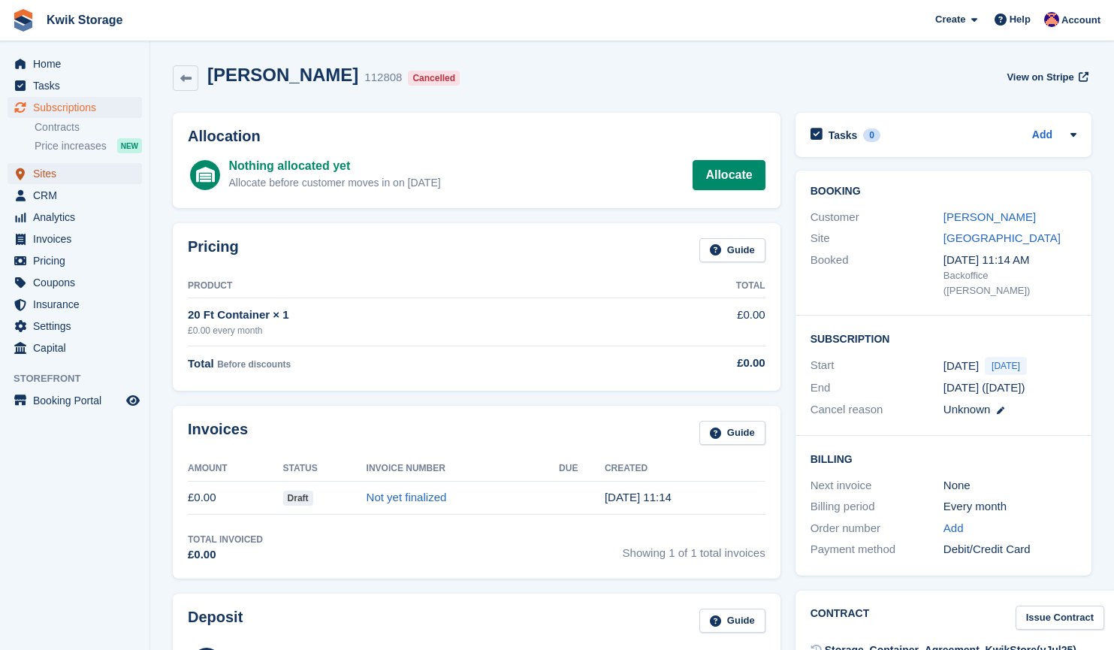
click at [77, 180] on span "Sites" at bounding box center [78, 173] width 90 height 21
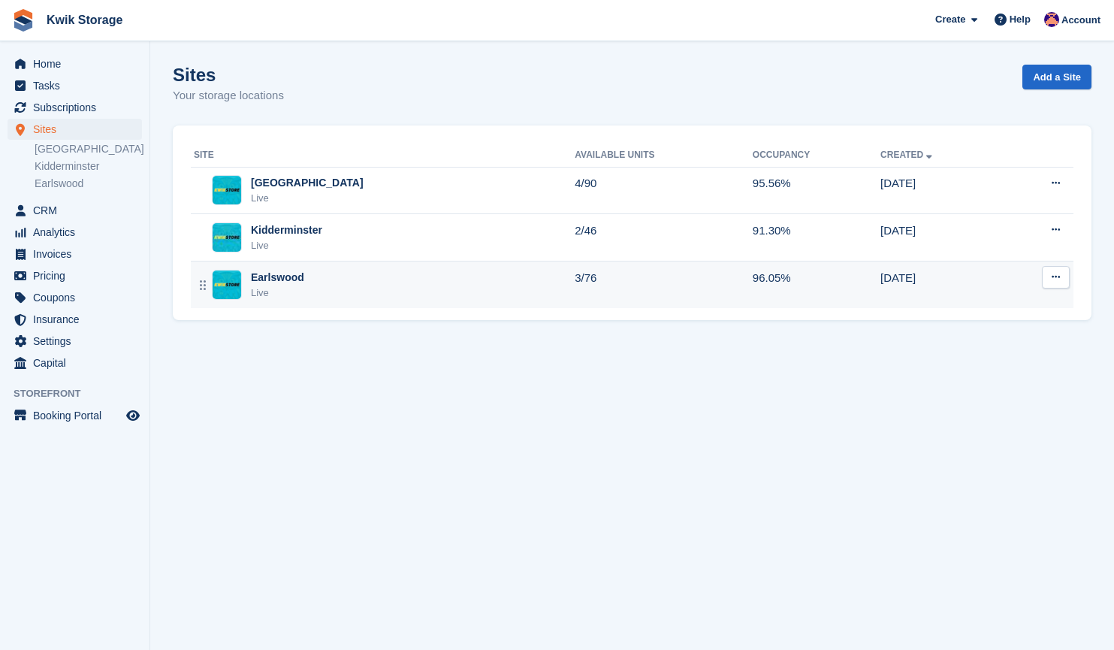
click at [306, 261] on td "Earlswood Live" at bounding box center [383, 284] width 384 height 47
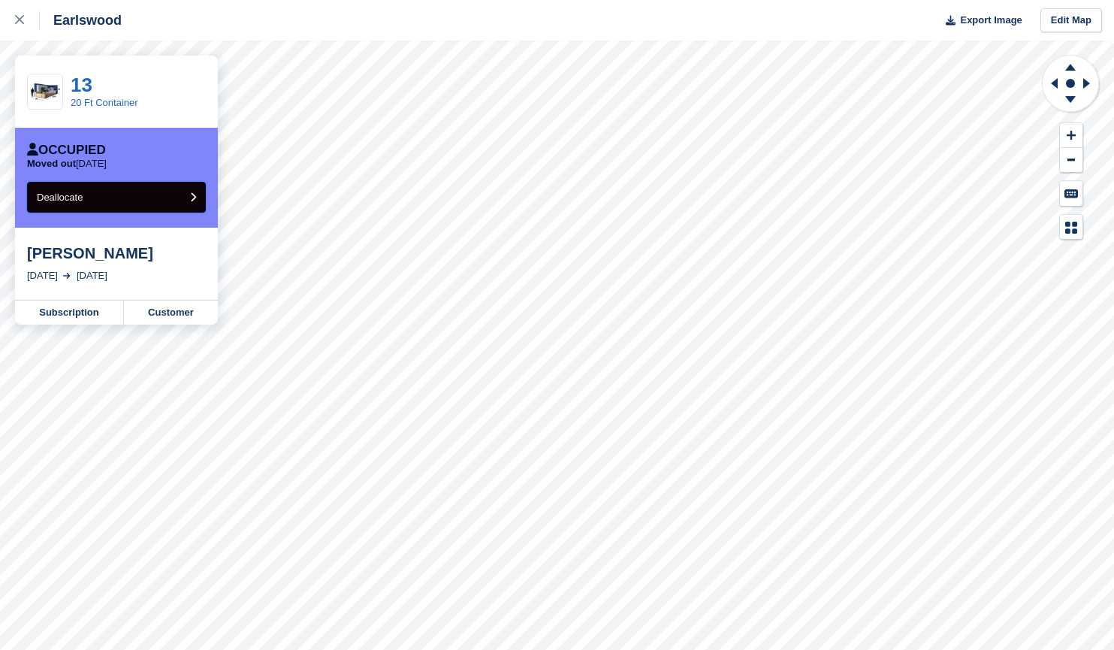
click at [156, 197] on button "Deallocate" at bounding box center [116, 197] width 179 height 31
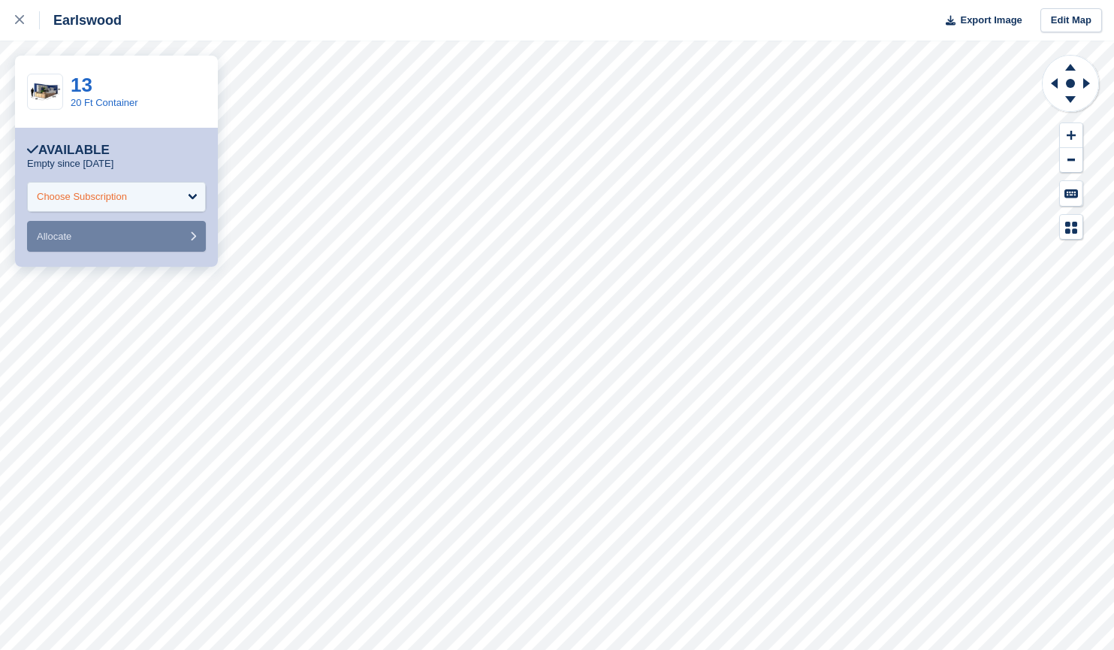
click at [173, 189] on div "Choose Subscription" at bounding box center [116, 197] width 179 height 30
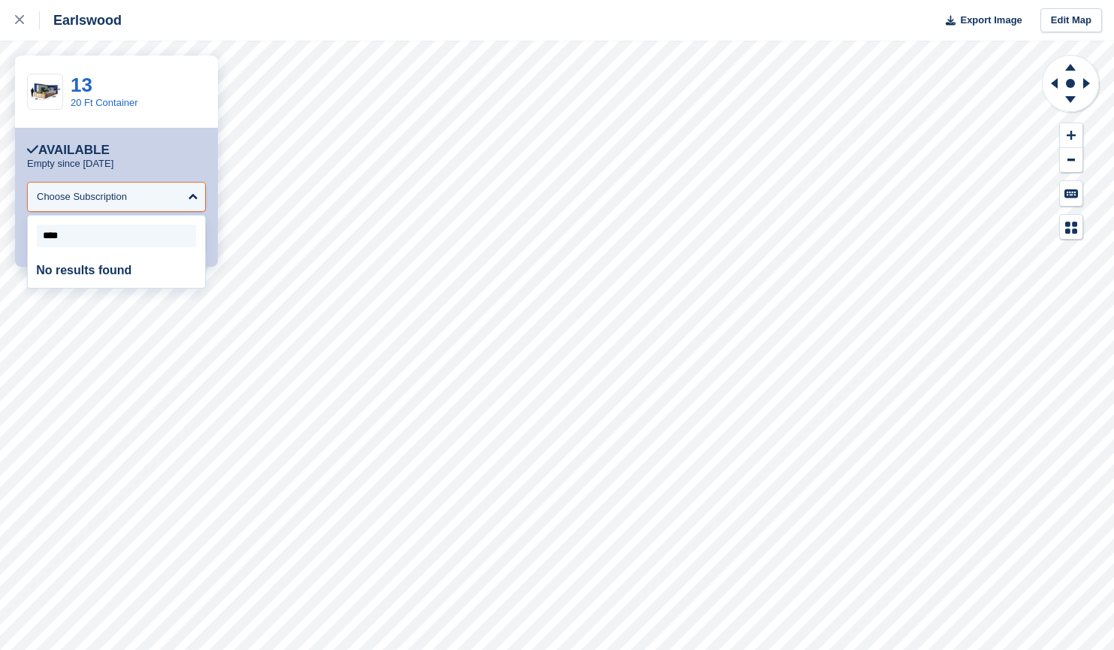
type input "*****"
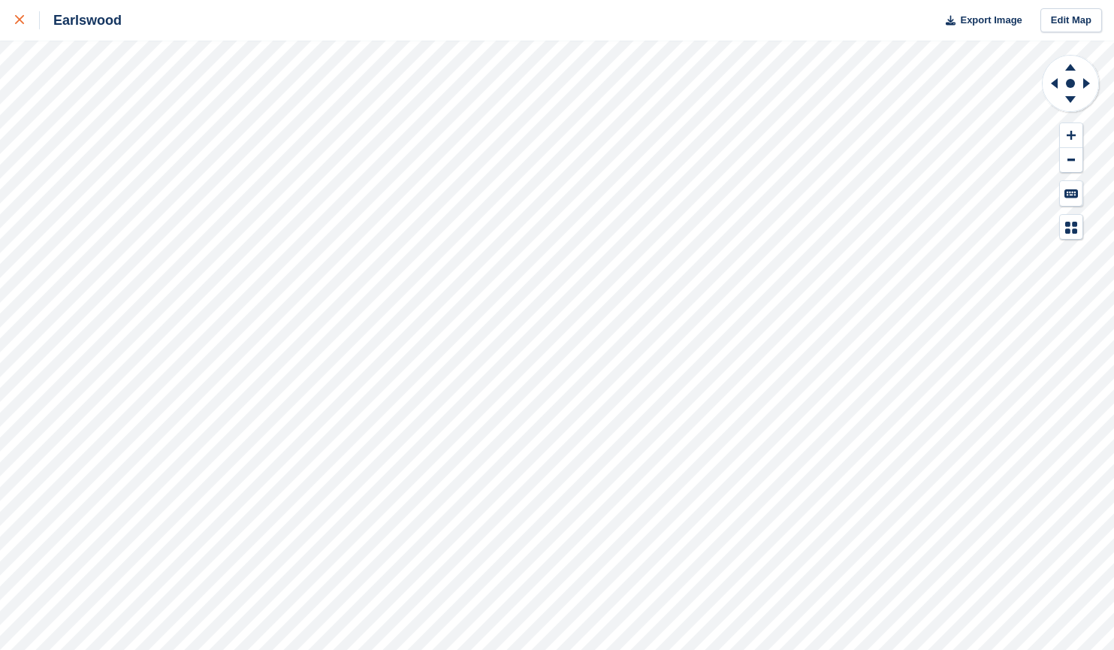
click at [24, 24] on div at bounding box center [27, 20] width 25 height 18
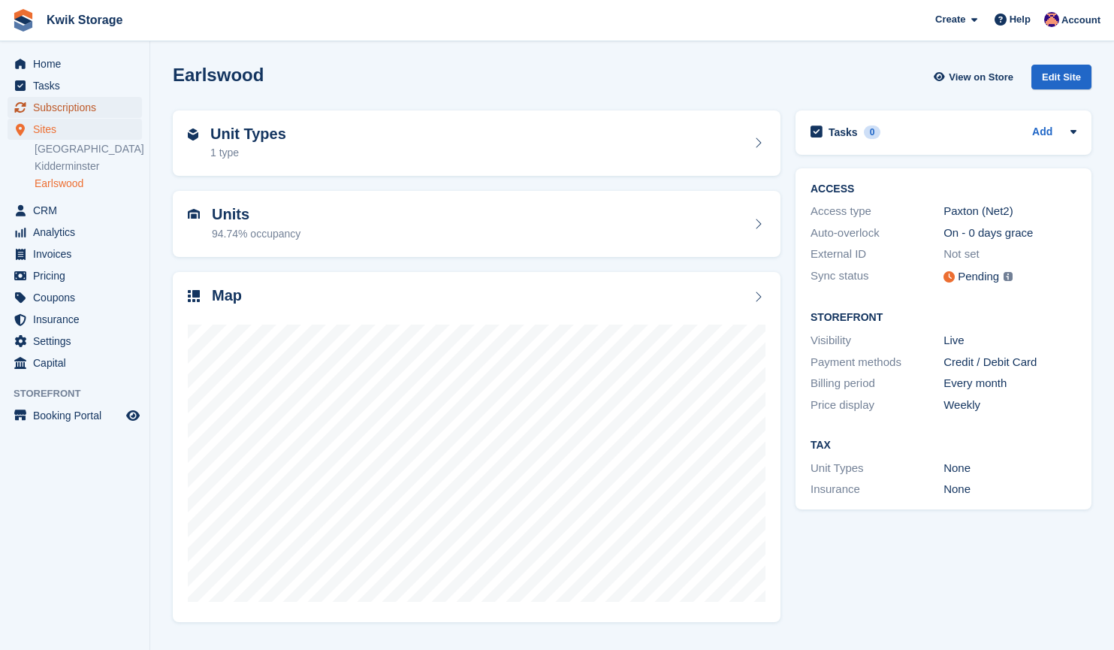
click at [102, 109] on span "Subscriptions" at bounding box center [78, 107] width 90 height 21
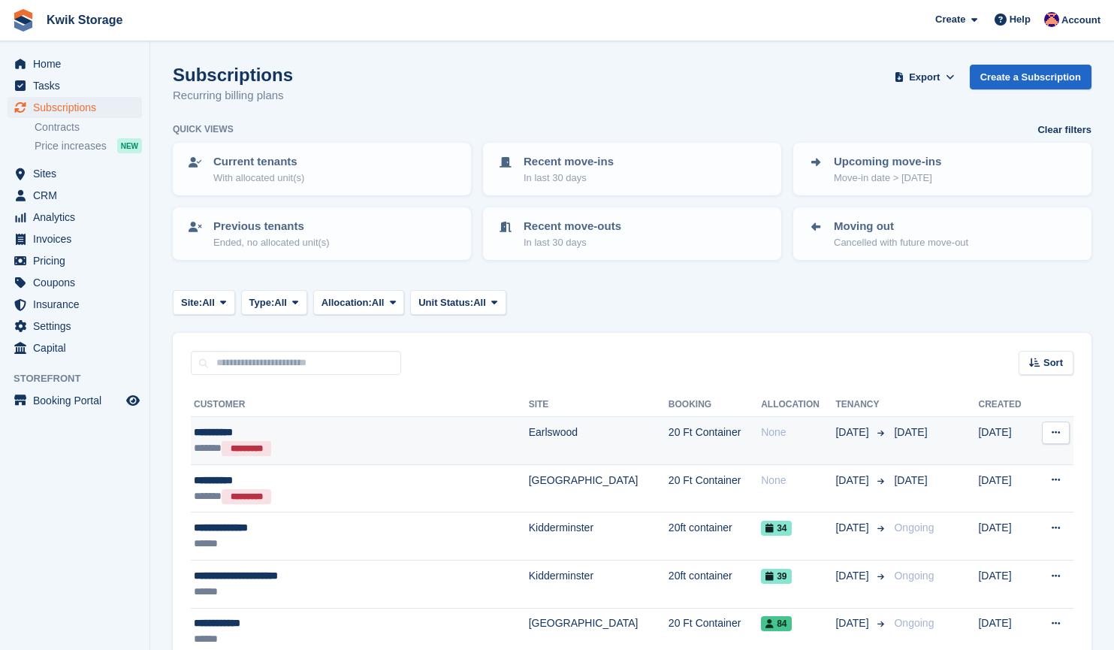
click at [364, 433] on div "**********" at bounding box center [324, 432] width 261 height 16
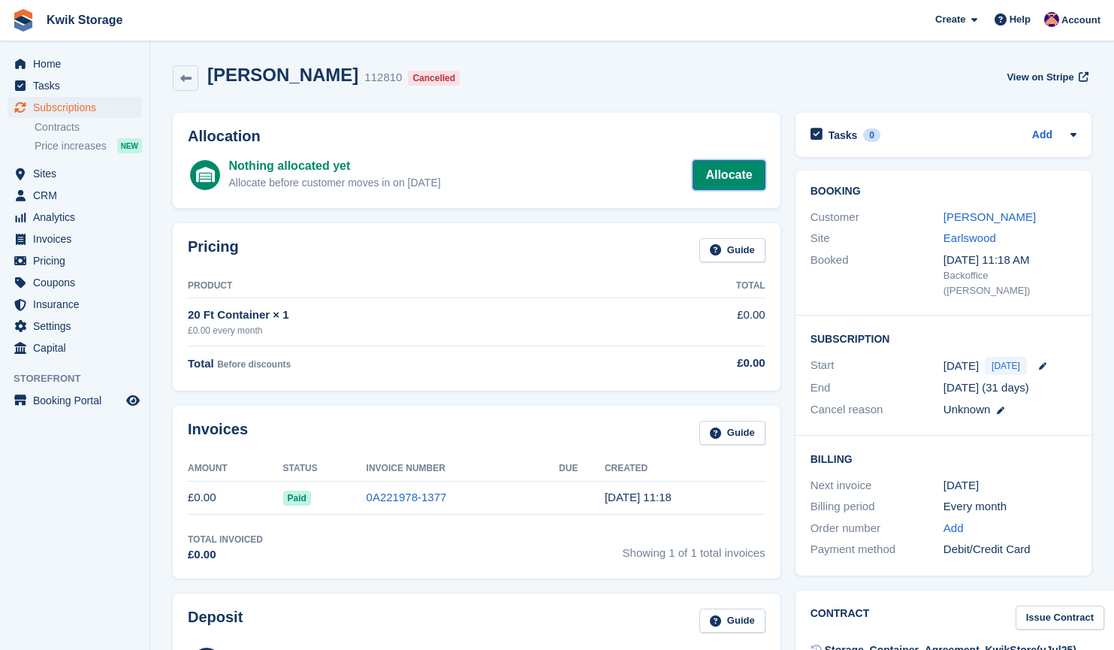
click at [731, 171] on link "Allocate" at bounding box center [728, 175] width 72 height 30
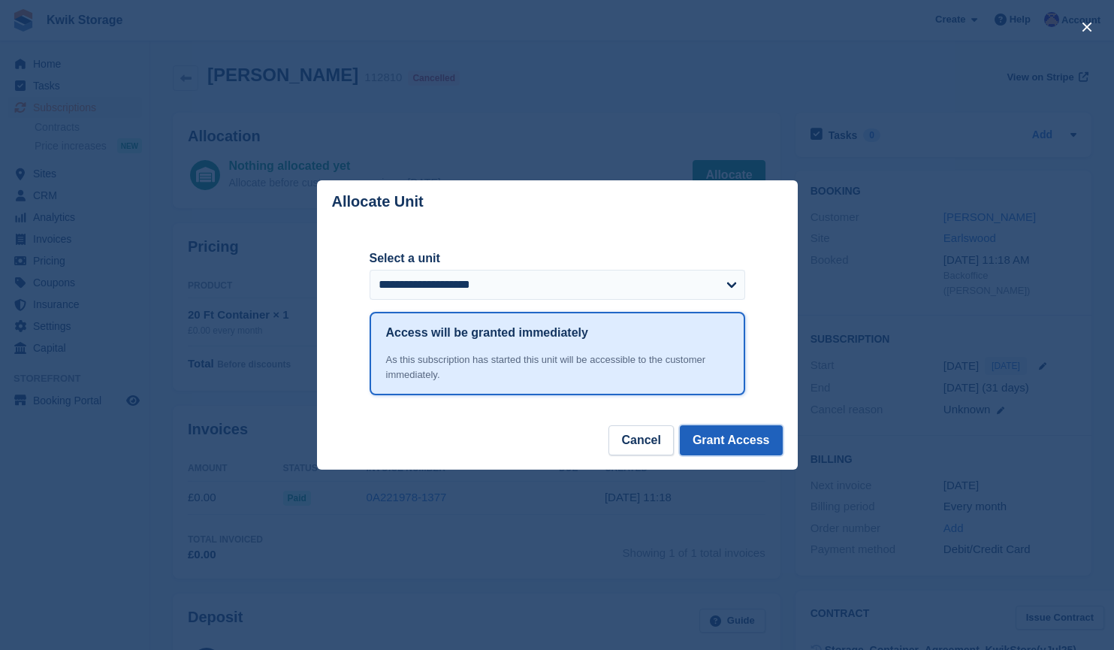
click at [726, 435] on button "Grant Access" at bounding box center [731, 440] width 103 height 30
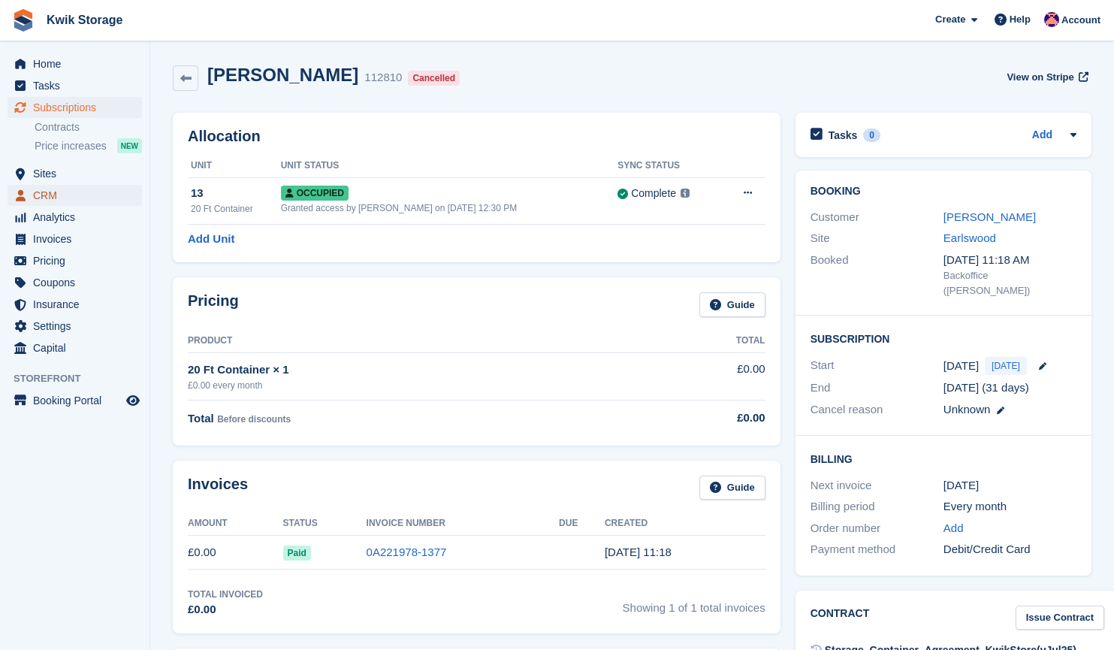
click at [82, 187] on span "CRM" at bounding box center [78, 195] width 90 height 21
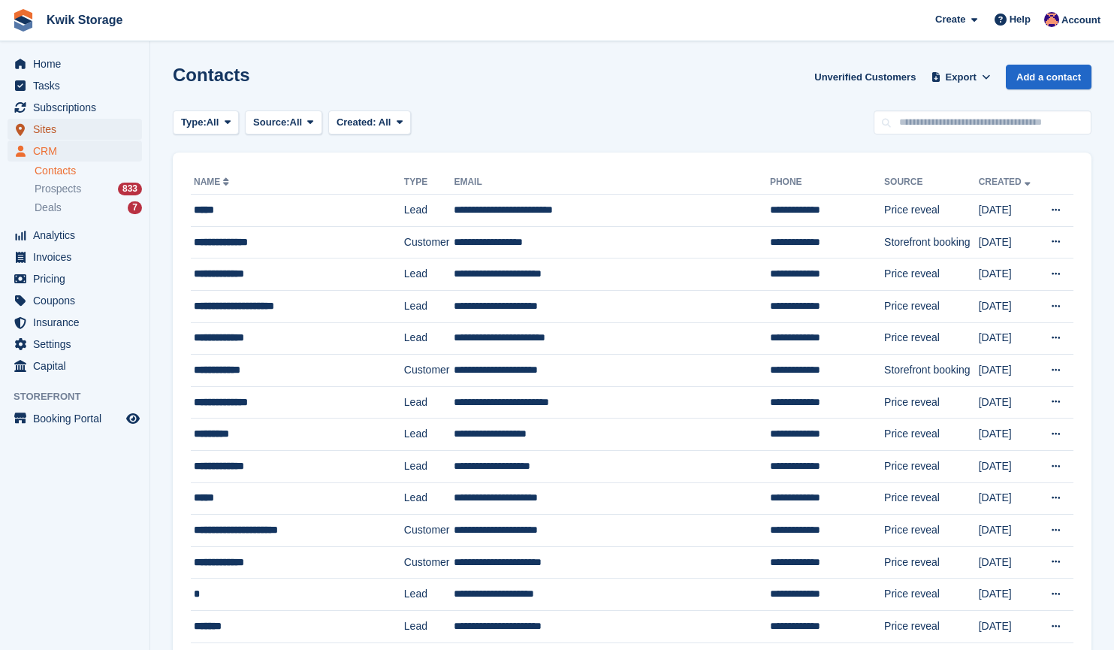
click at [86, 133] on span "Sites" at bounding box center [78, 129] width 90 height 21
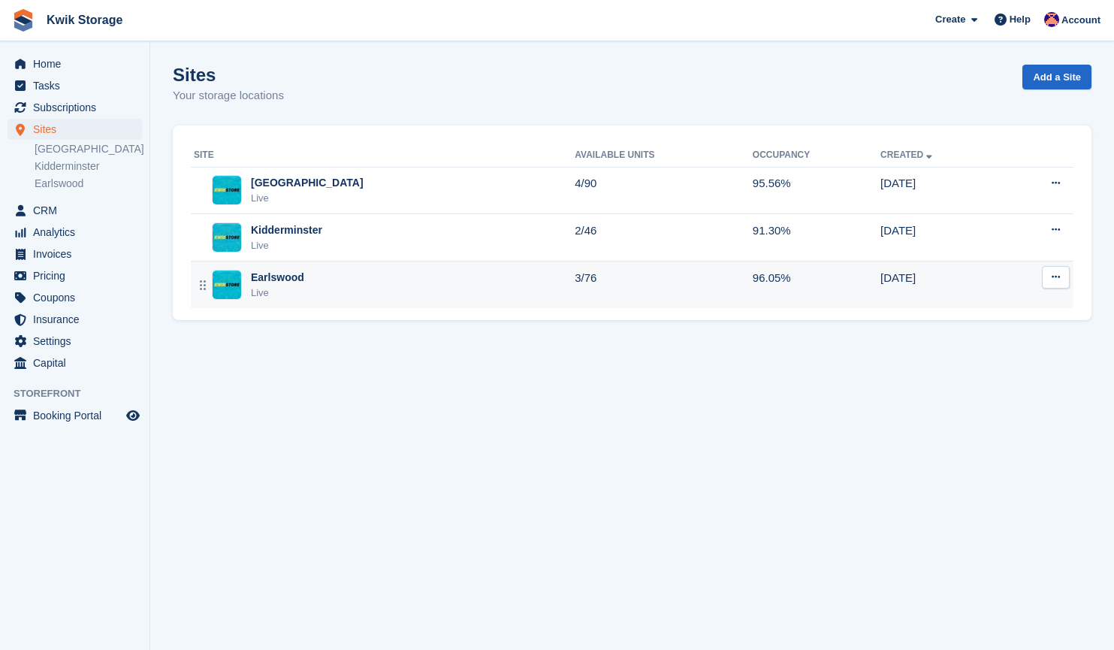
click at [306, 284] on div "Earlswood Live" at bounding box center [384, 285] width 381 height 31
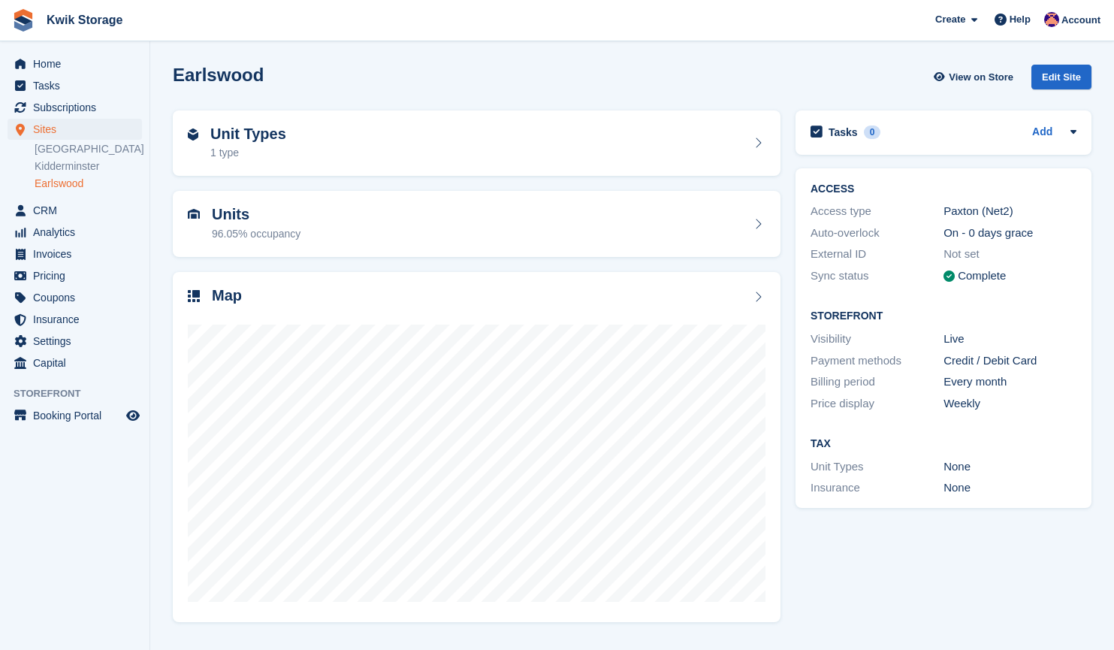
click at [306, 284] on div "Map" at bounding box center [477, 447] width 608 height 351
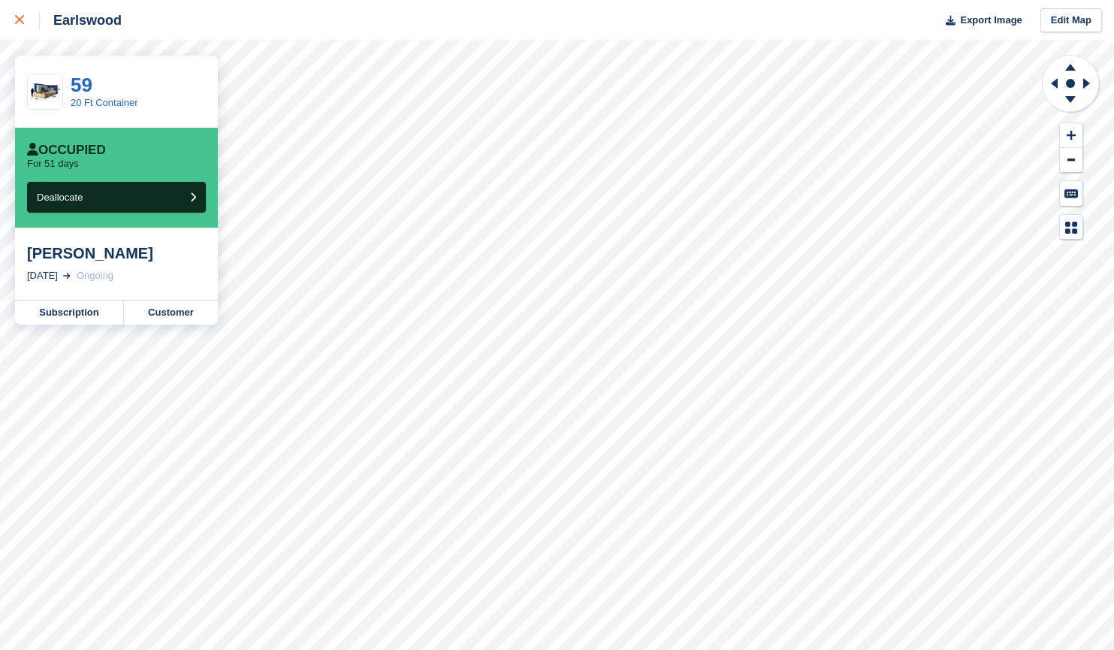
click at [20, 22] on icon at bounding box center [19, 19] width 9 height 9
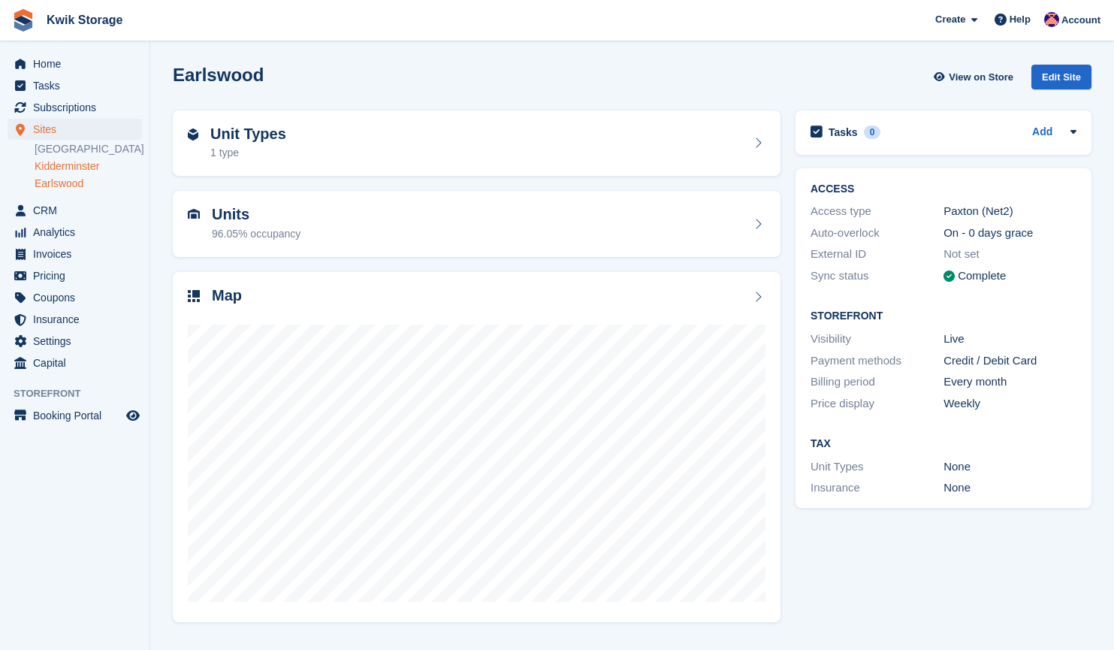
click at [85, 162] on link "Kidderminster" at bounding box center [88, 166] width 107 height 14
click at [72, 144] on link "[GEOGRAPHIC_DATA]" at bounding box center [88, 149] width 107 height 14
click at [68, 180] on link "Earlswood" at bounding box center [88, 183] width 107 height 14
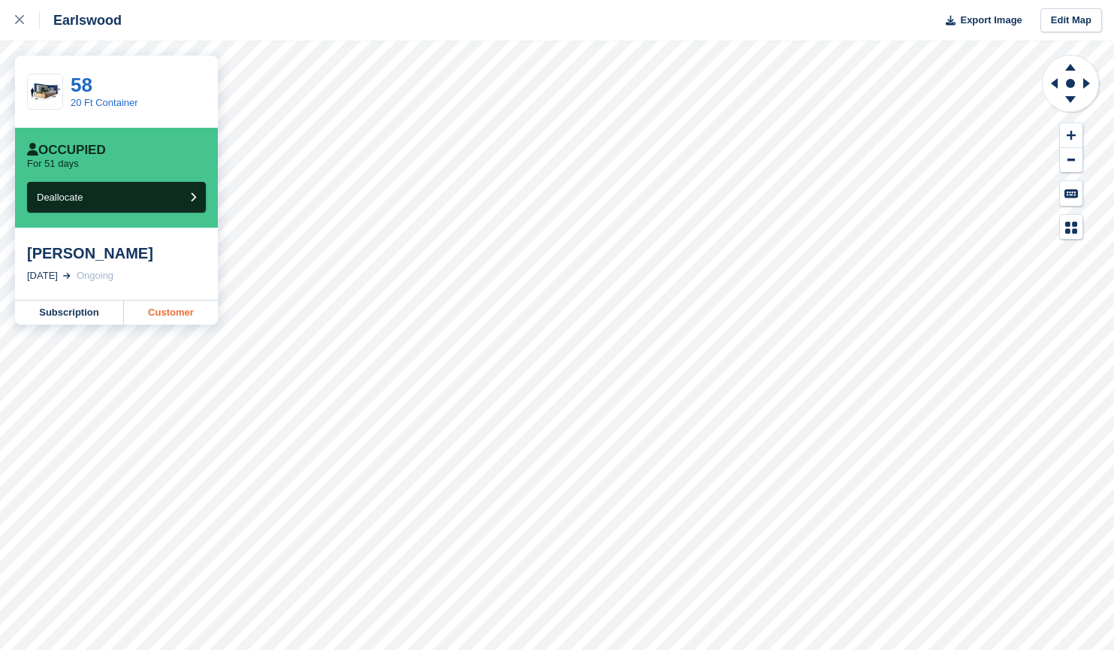
click at [183, 323] on link "Customer" at bounding box center [171, 312] width 94 height 24
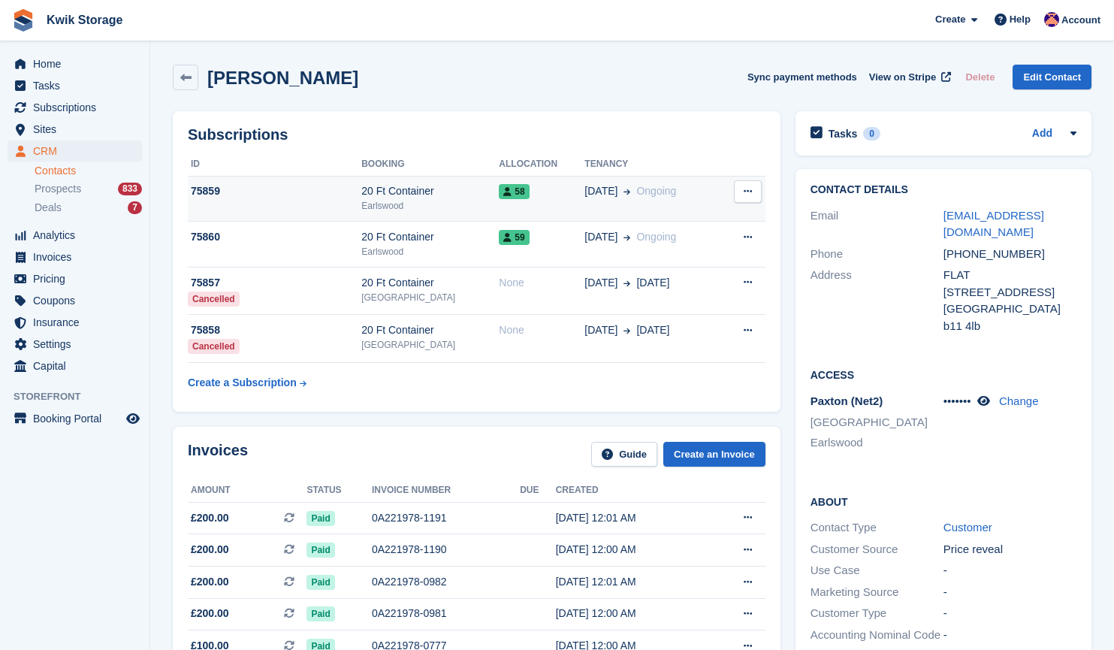
click at [746, 195] on icon at bounding box center [748, 191] width 8 height 10
click at [692, 135] on h2 "Subscriptions" at bounding box center [477, 134] width 578 height 17
click at [748, 200] on button at bounding box center [748, 191] width 28 height 23
click at [686, 229] on p "Cancel subscription" at bounding box center [689, 221] width 131 height 20
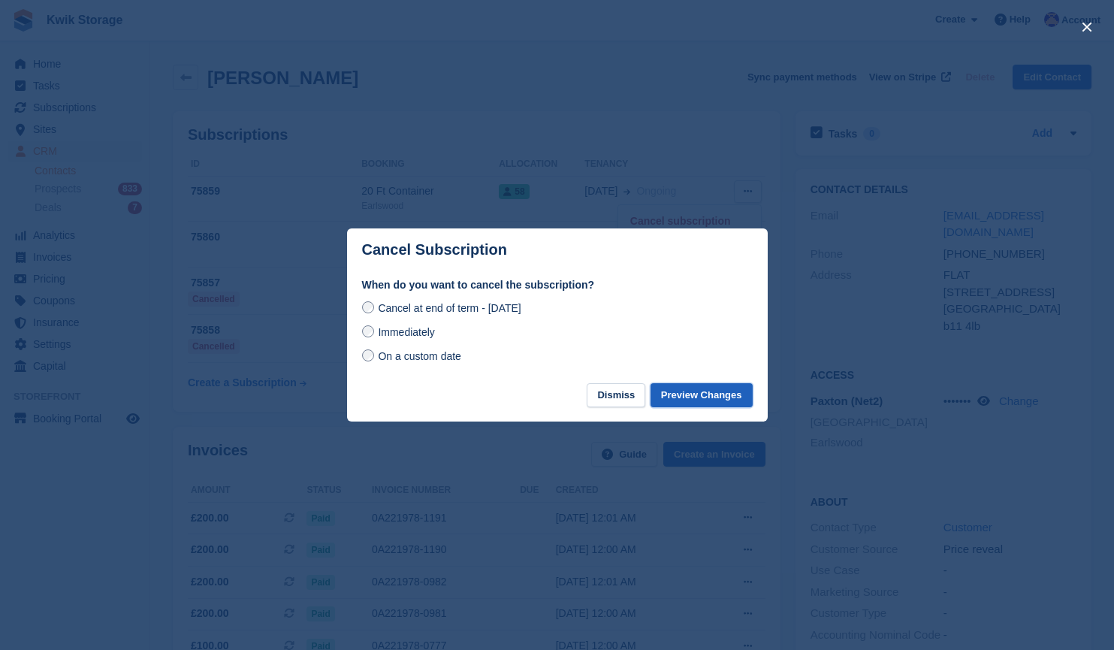
click at [702, 399] on button "Preview Changes" at bounding box center [701, 395] width 102 height 25
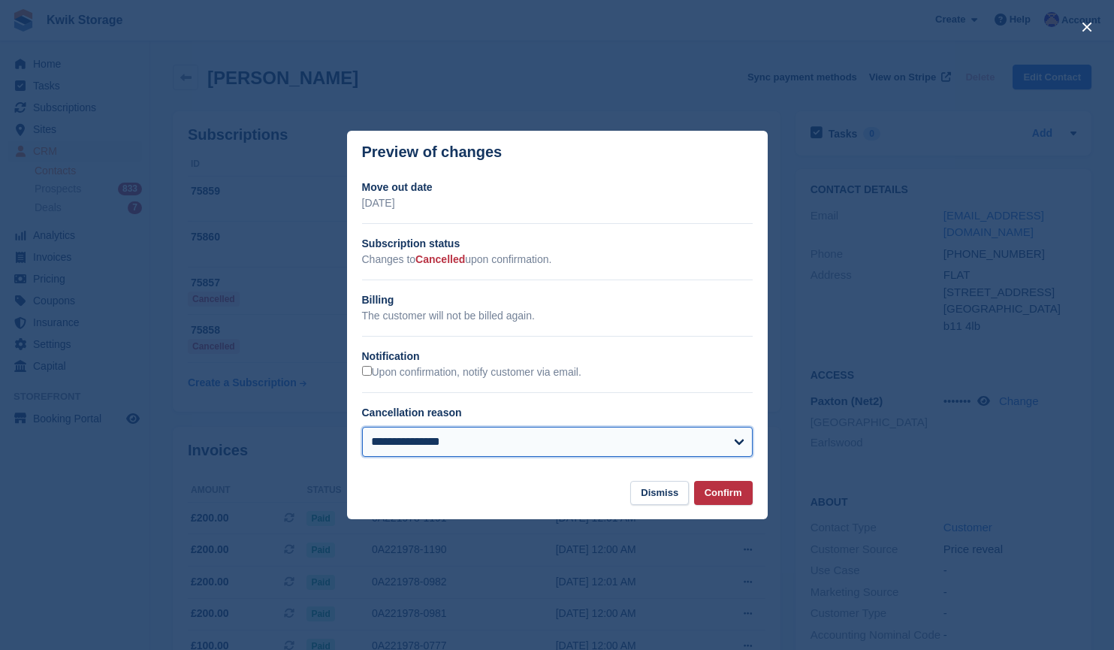
click at [690, 442] on select "**********" at bounding box center [557, 442] width 391 height 30
select select "**********"
click at [362, 427] on select "**********" at bounding box center [557, 442] width 391 height 30
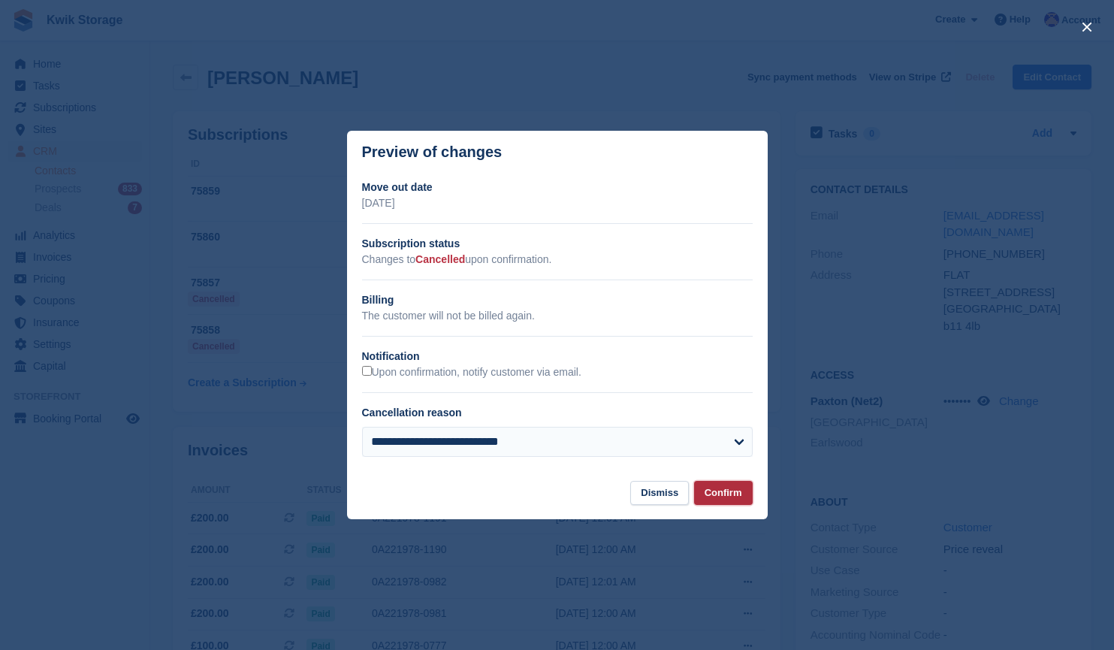
click at [717, 490] on button "Confirm" at bounding box center [723, 493] width 59 height 25
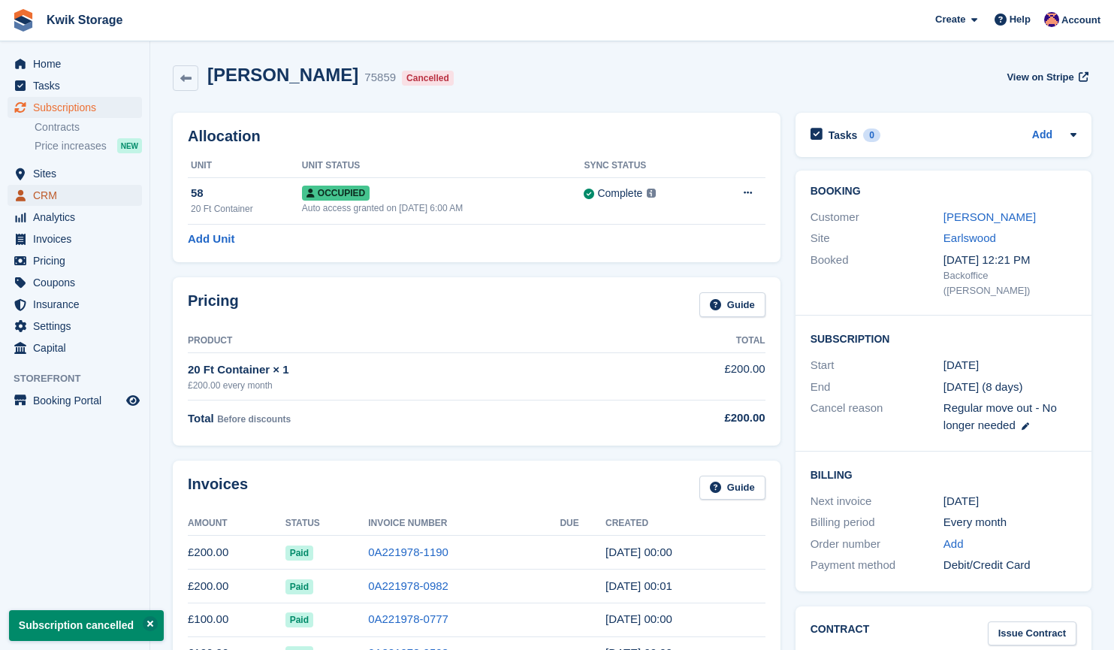
click at [74, 201] on span "CRM" at bounding box center [78, 195] width 90 height 21
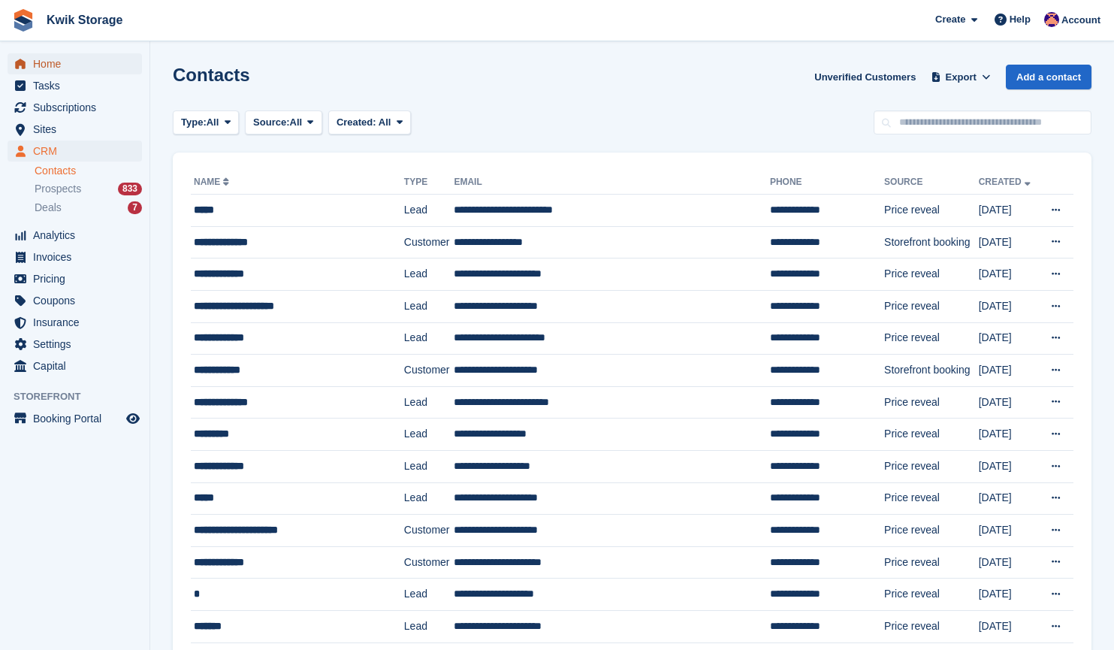
click at [94, 59] on span "Home" at bounding box center [78, 63] width 90 height 21
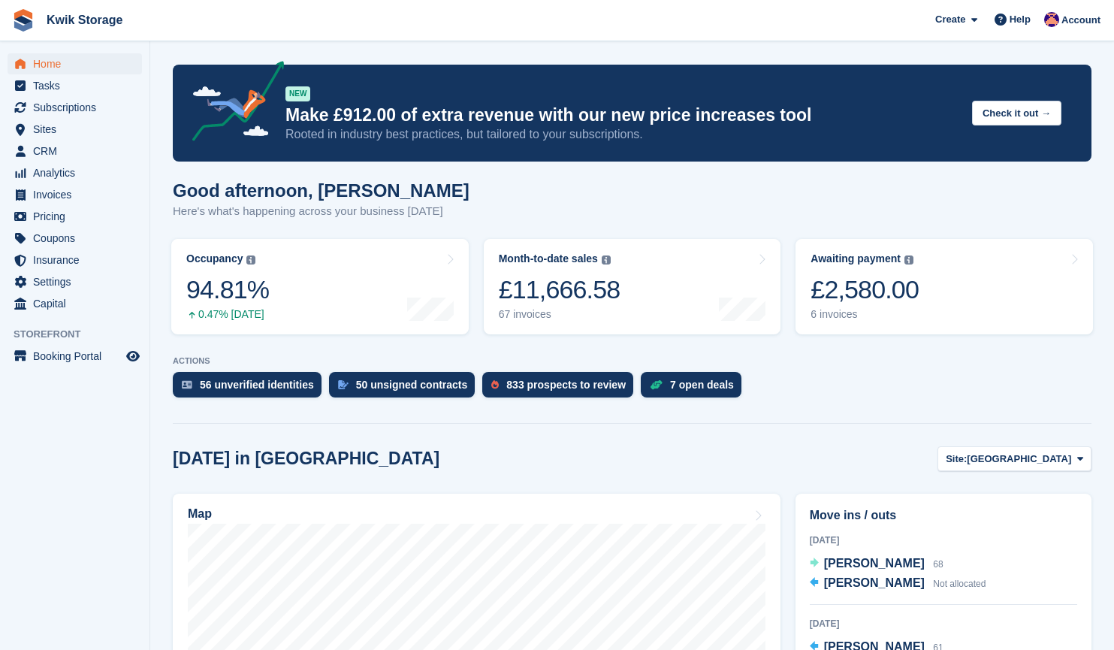
scroll to position [213, 0]
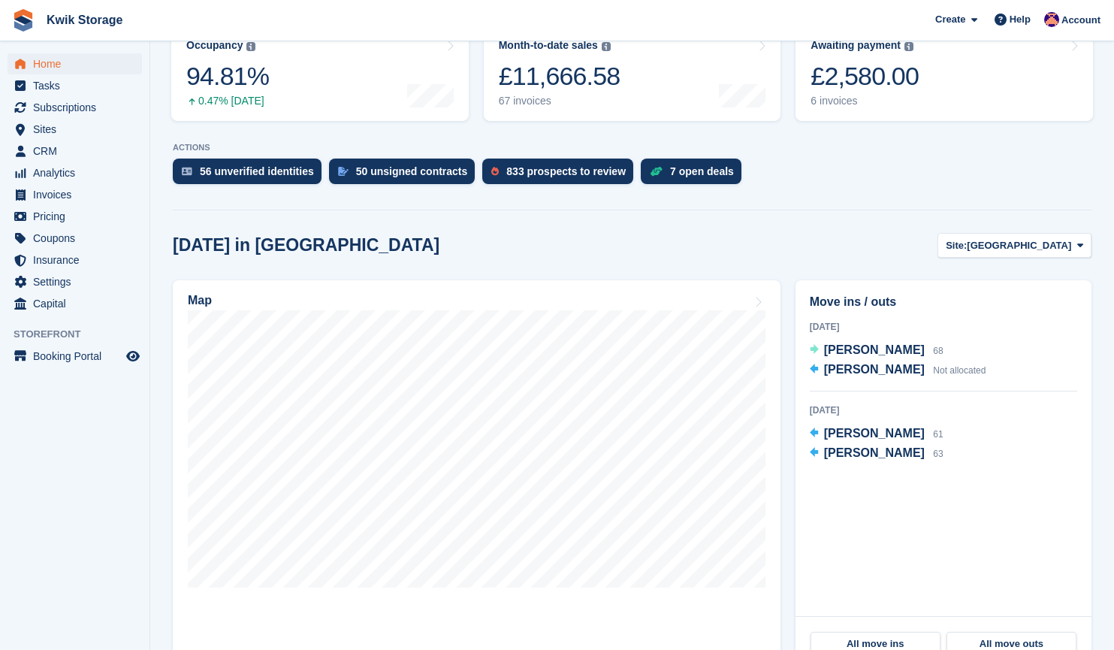
click at [966, 428] on div "[DATE] [PERSON_NAME] 61 [PERSON_NAME] 63" at bounding box center [943, 433] width 267 height 62
click at [1032, 247] on span "[GEOGRAPHIC_DATA]" at bounding box center [1019, 245] width 104 height 15
click at [798, 234] on div "Today in Willenhall Site: Willenhall Willenhall Kidderminster Earlswood" at bounding box center [632, 245] width 919 height 25
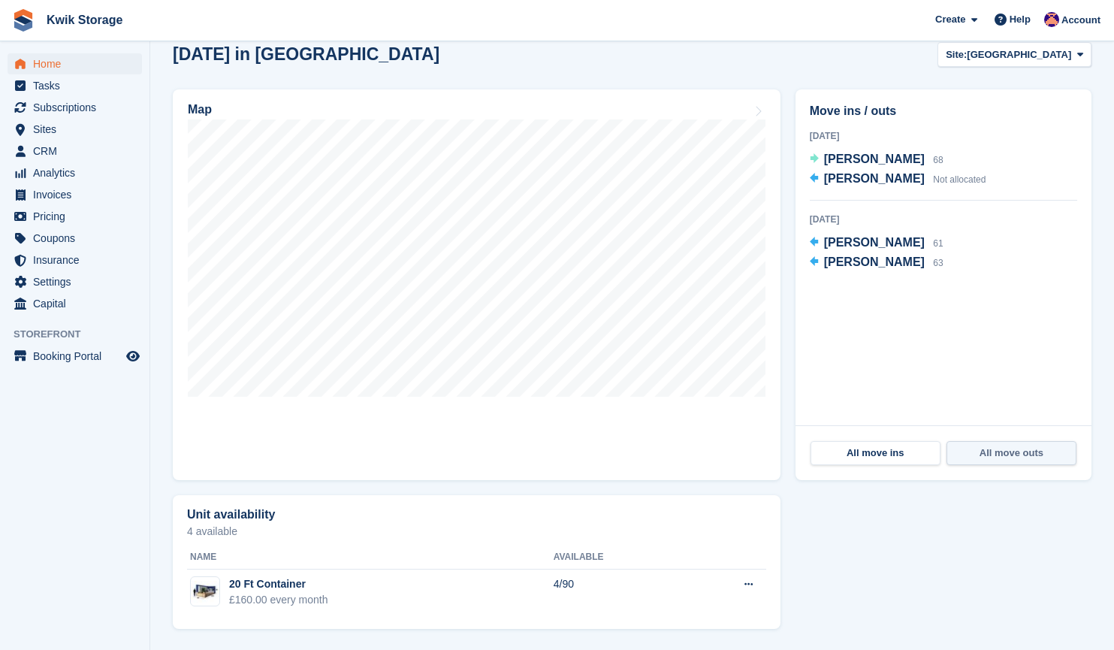
click at [1012, 445] on link "All move outs" at bounding box center [1011, 453] width 130 height 24
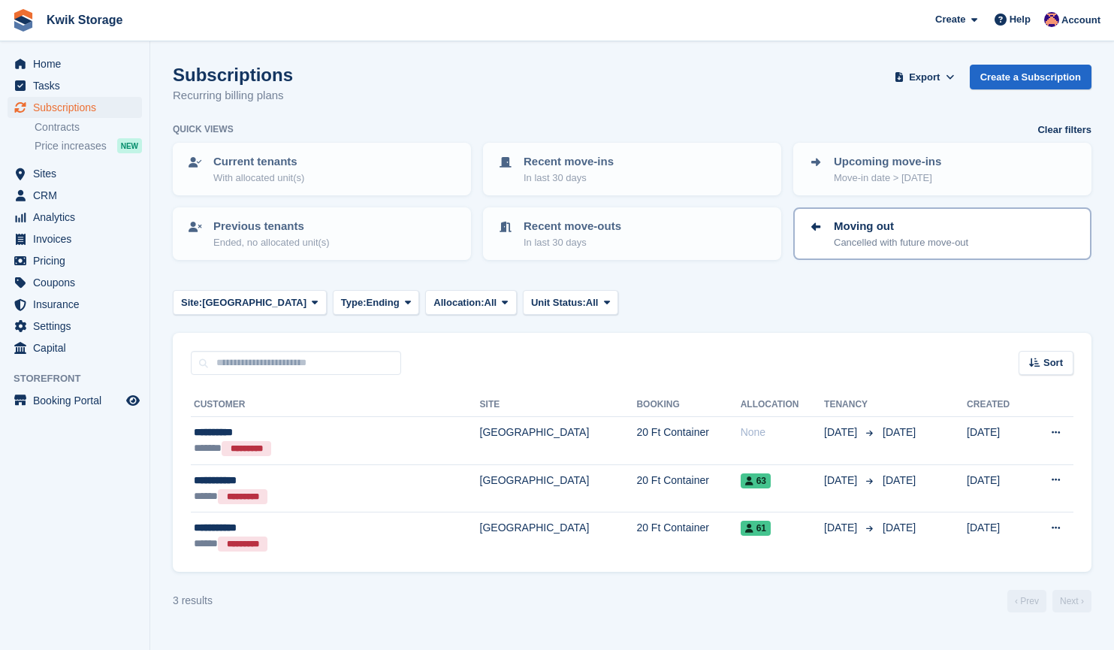
click at [959, 236] on p "Cancelled with future move-out" at bounding box center [901, 242] width 134 height 15
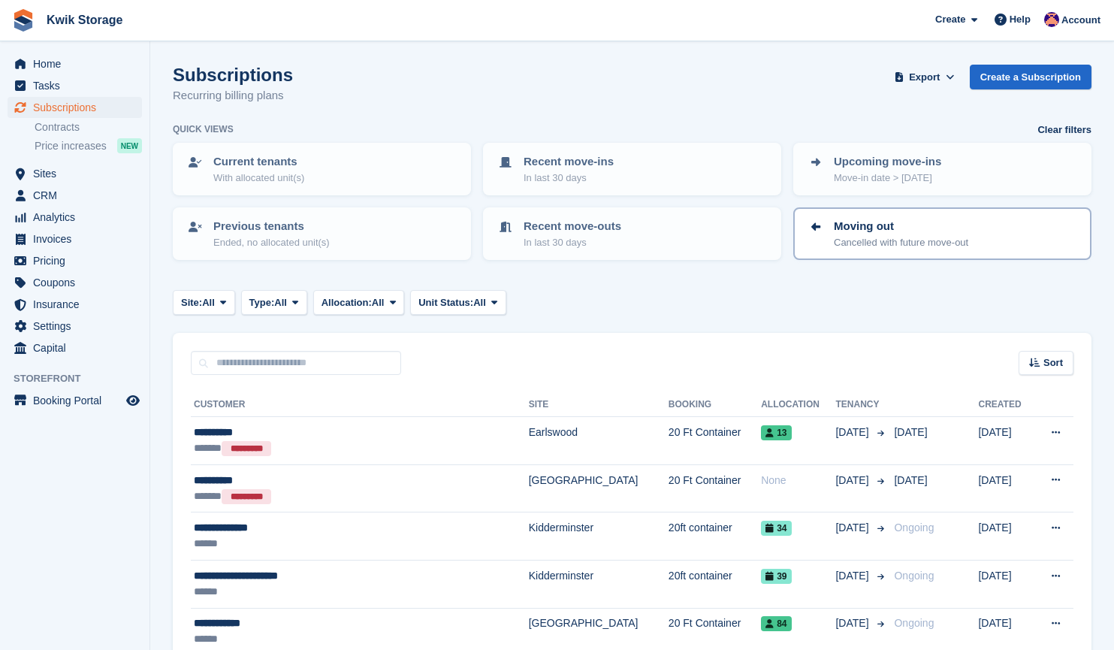
click at [934, 223] on p "Moving out" at bounding box center [901, 226] width 134 height 17
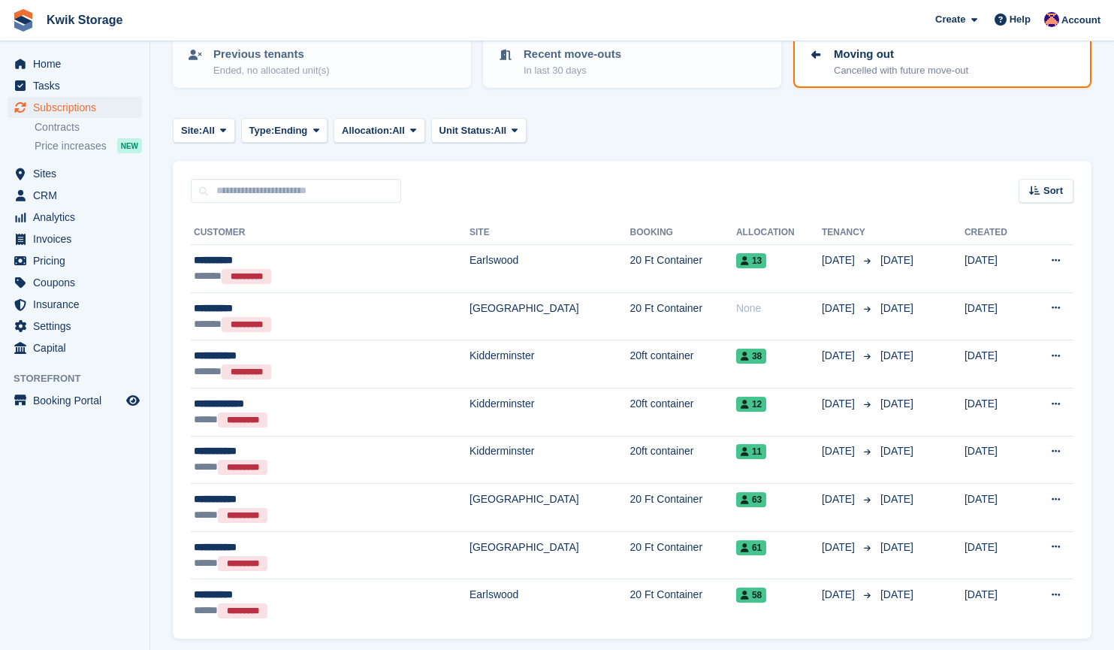
scroll to position [224, 0]
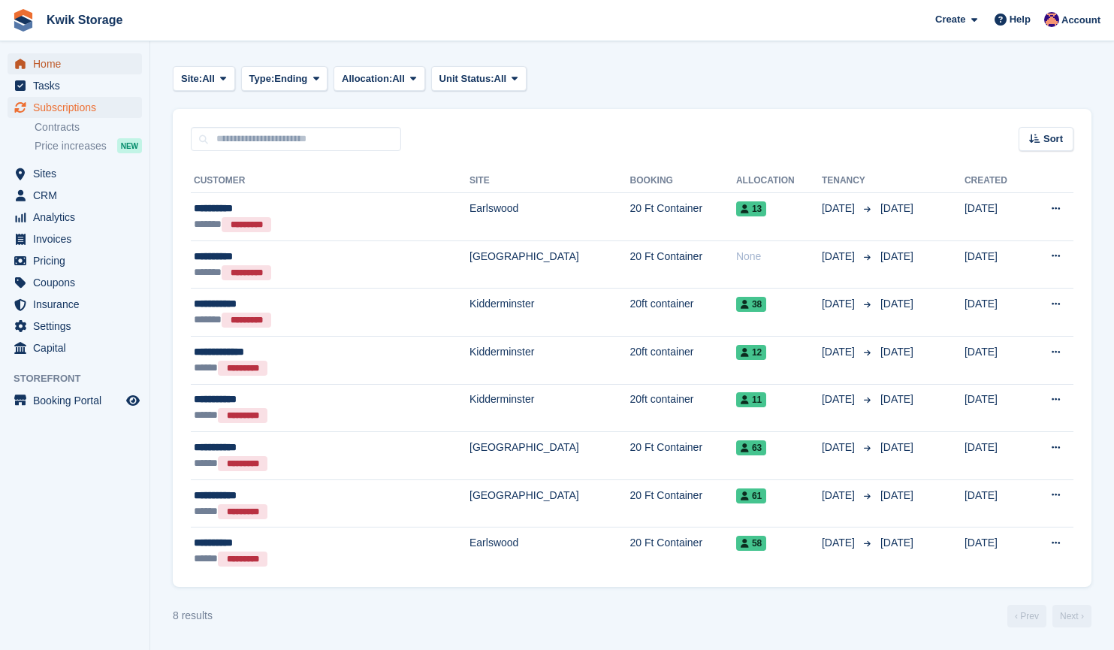
click at [53, 70] on span "Home" at bounding box center [78, 63] width 90 height 21
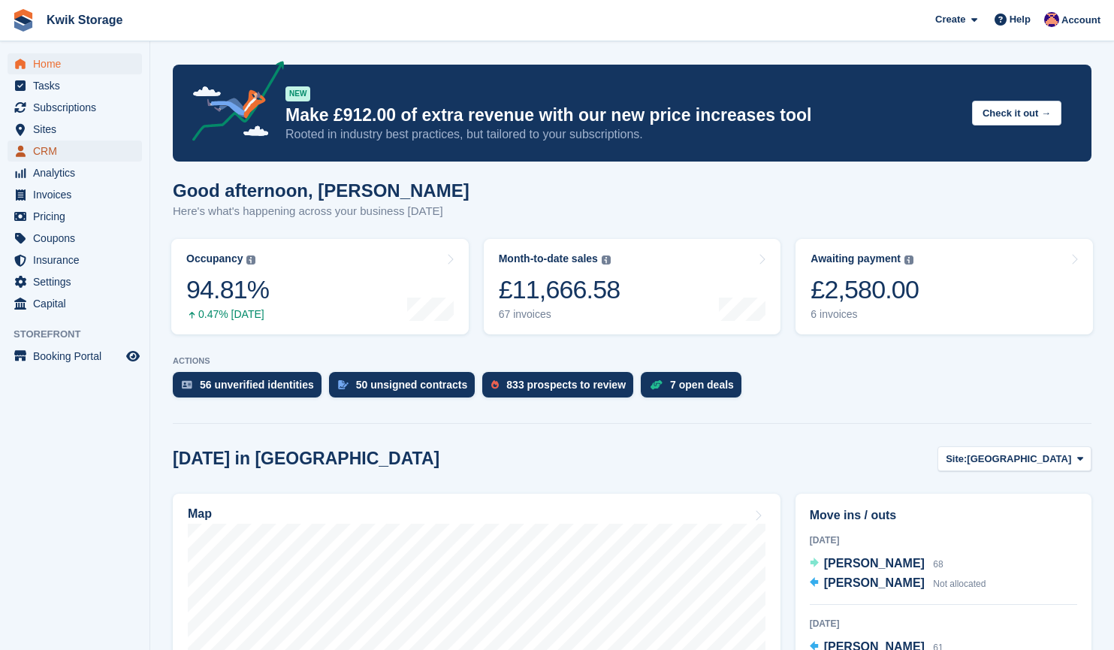
click at [78, 153] on span "CRM" at bounding box center [78, 150] width 90 height 21
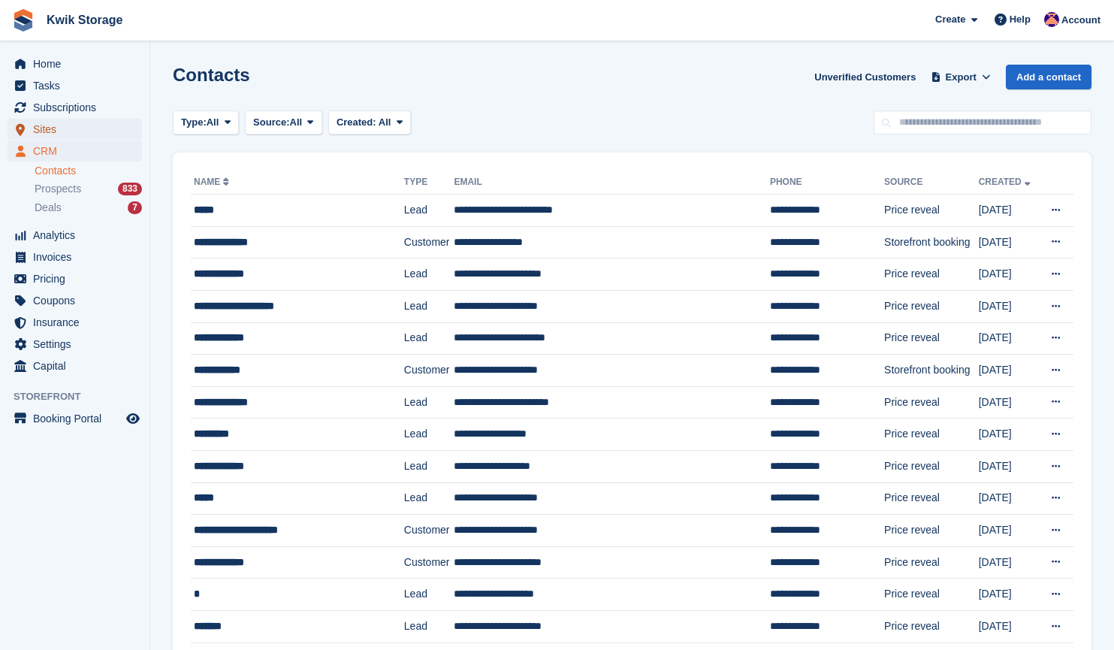
click at [40, 133] on span "Sites" at bounding box center [78, 129] width 90 height 21
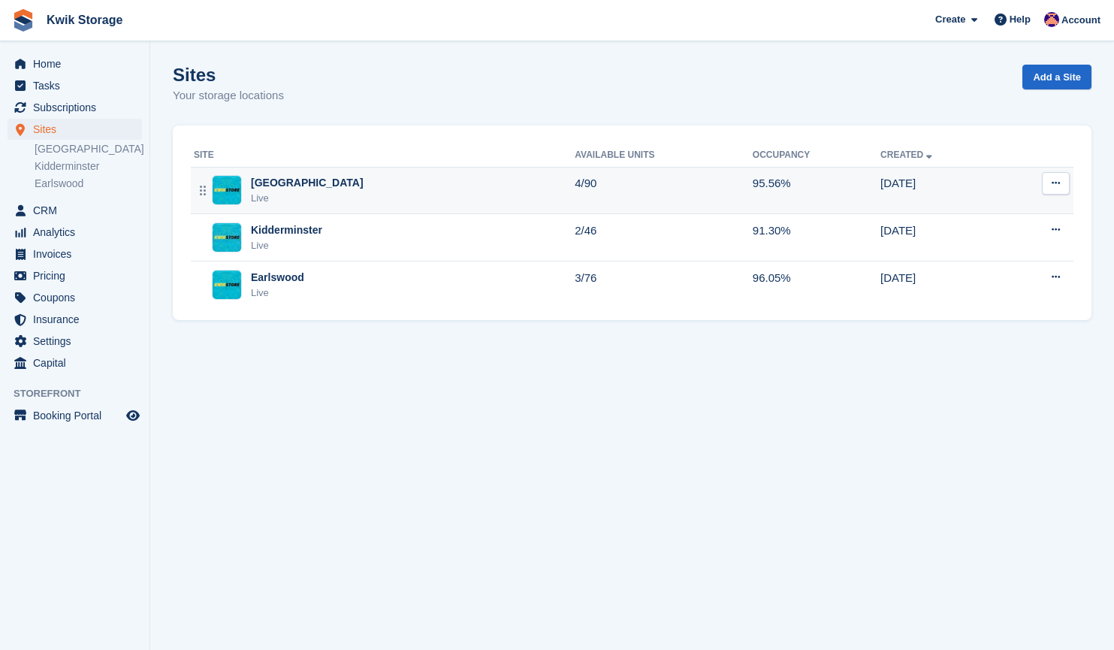
click at [352, 210] on td "Willenhall Live" at bounding box center [383, 190] width 384 height 47
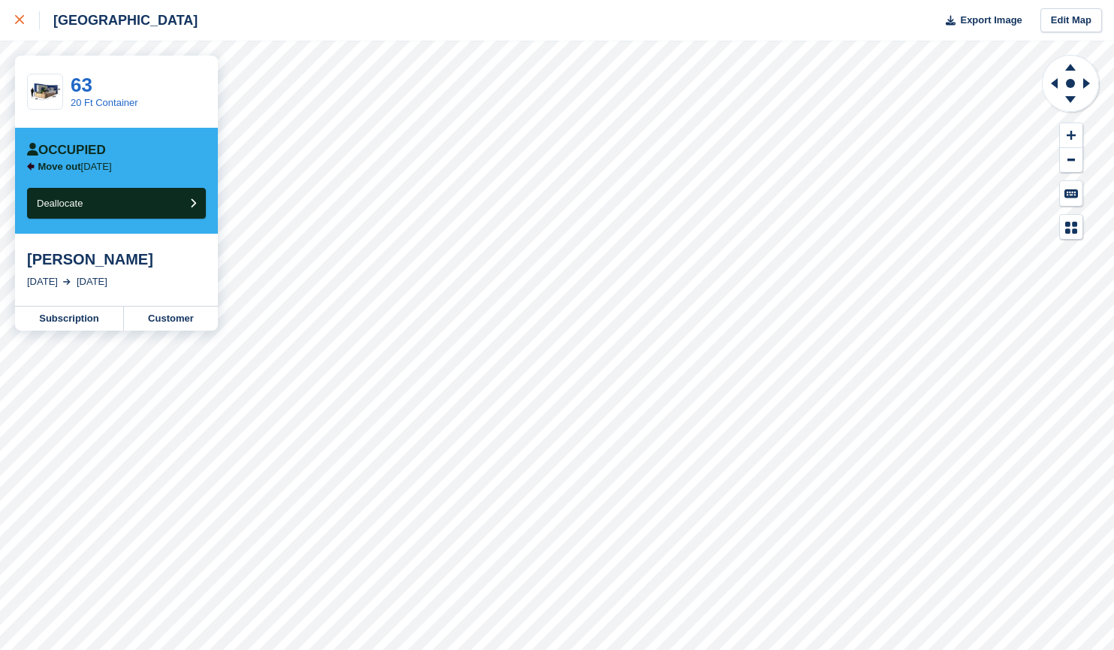
click at [17, 25] on div at bounding box center [27, 20] width 25 height 18
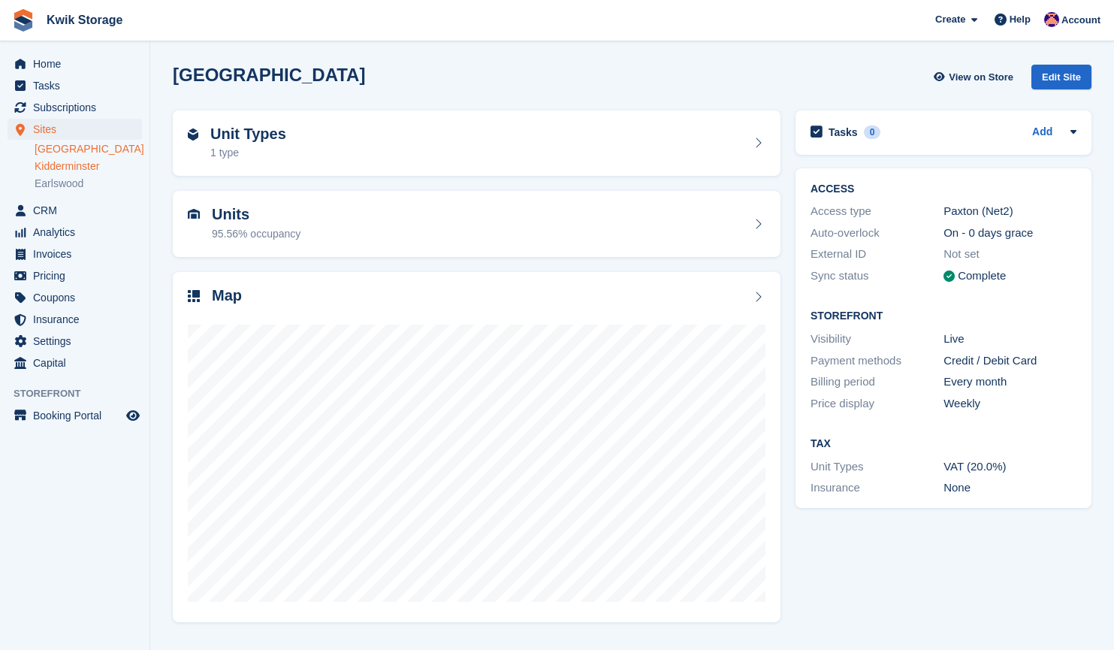
click at [56, 173] on link "Kidderminster" at bounding box center [88, 166] width 107 height 14
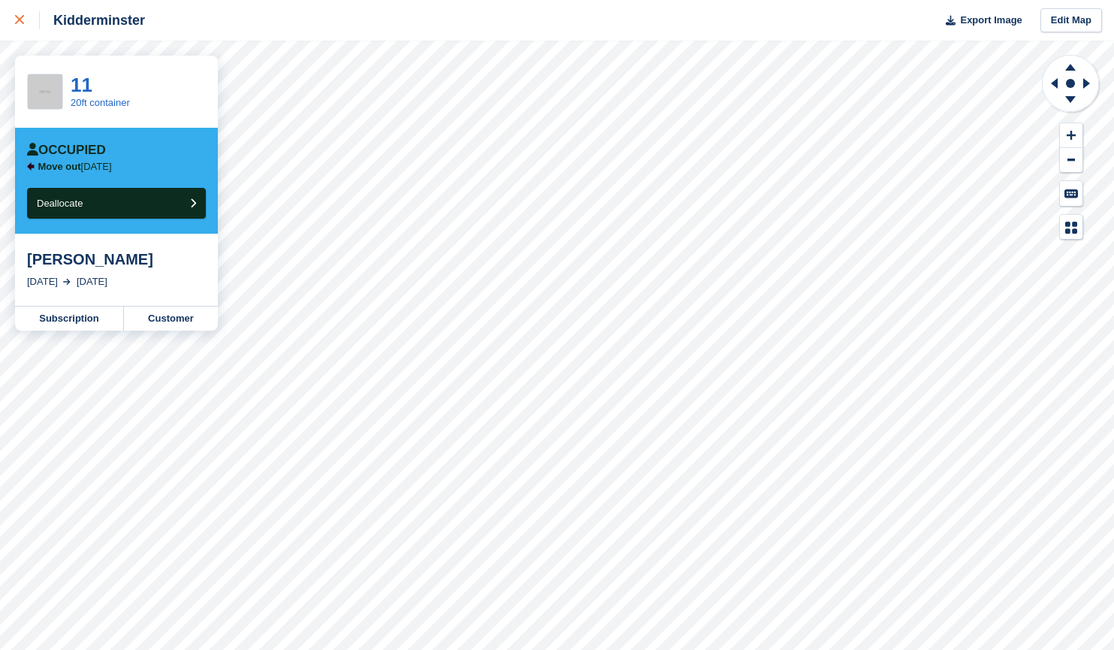
click at [11, 19] on link at bounding box center [20, 20] width 40 height 41
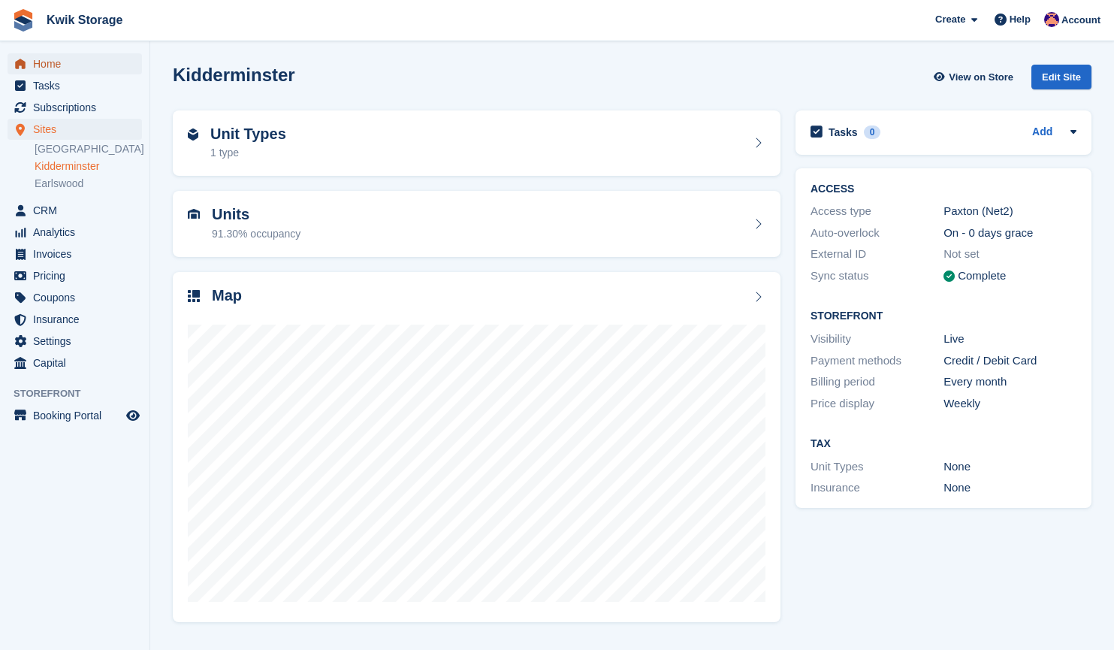
click at [78, 60] on span "Home" at bounding box center [78, 63] width 90 height 21
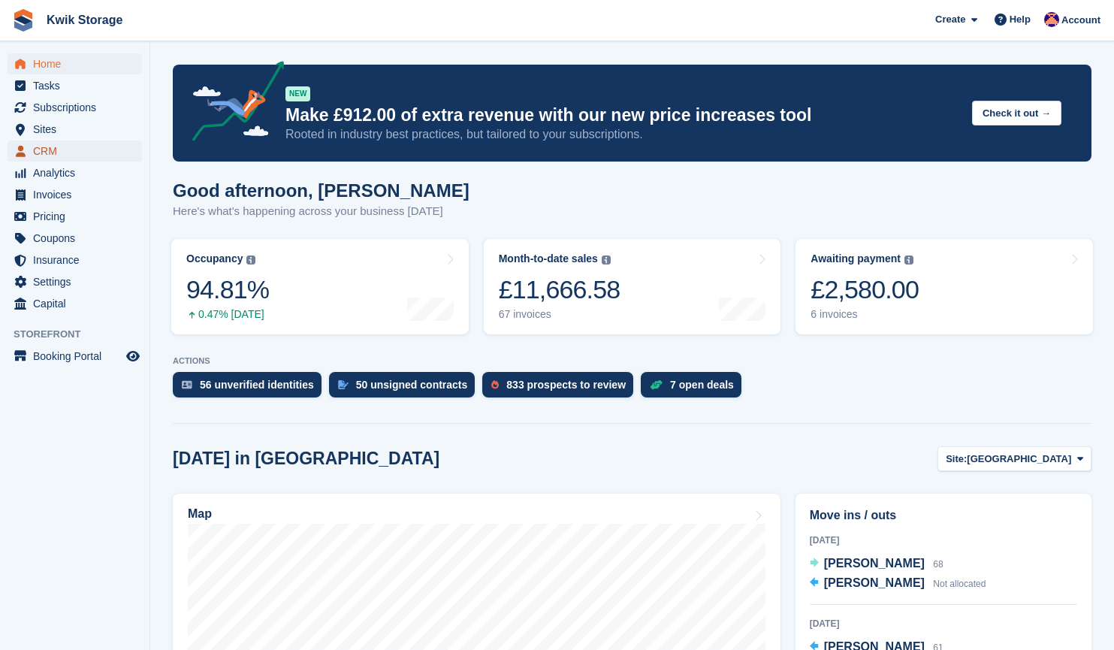
click at [112, 146] on span "CRM" at bounding box center [78, 150] width 90 height 21
